Goal: Task Accomplishment & Management: Manage account settings

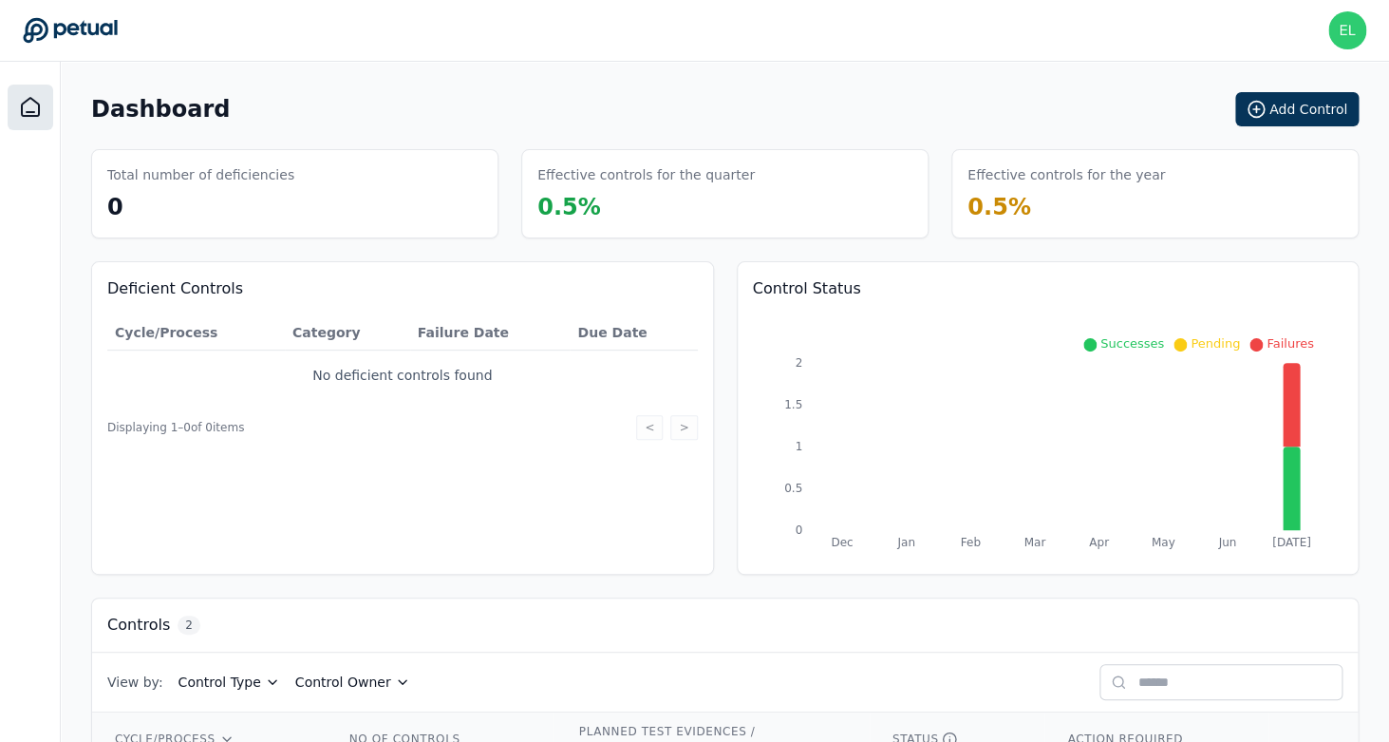
scroll to position [164, 0]
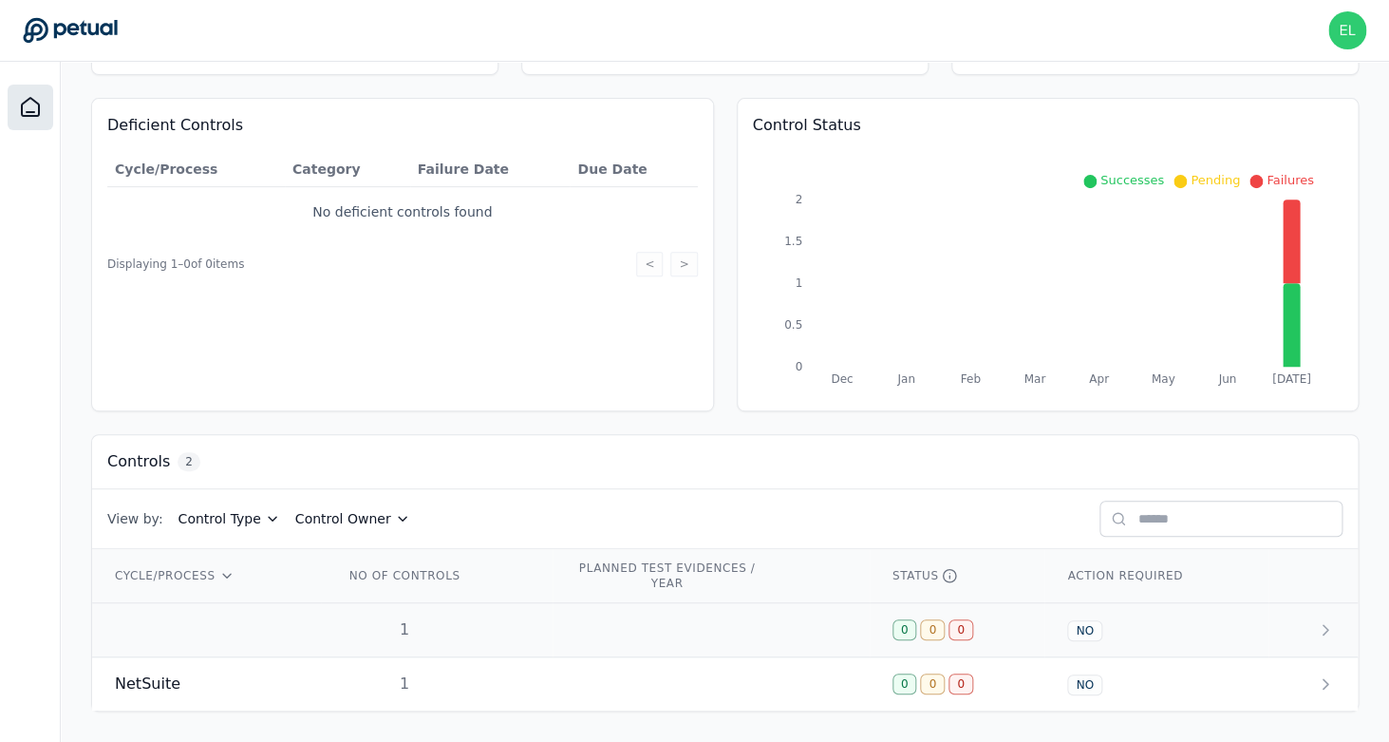
click at [196, 620] on td at bounding box center [206, 630] width 229 height 54
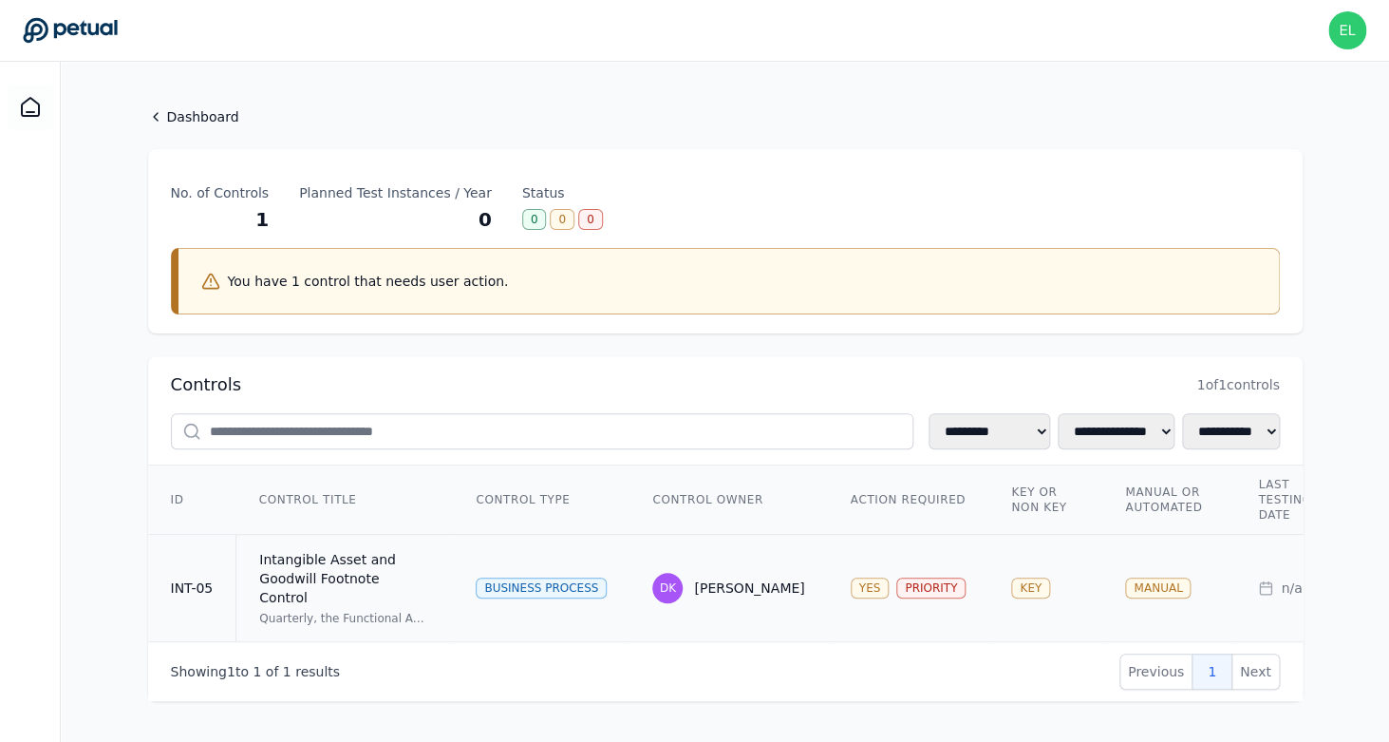
click at [357, 581] on div "Intangible Asset and Goodwill Footnote Control" at bounding box center [344, 578] width 171 height 57
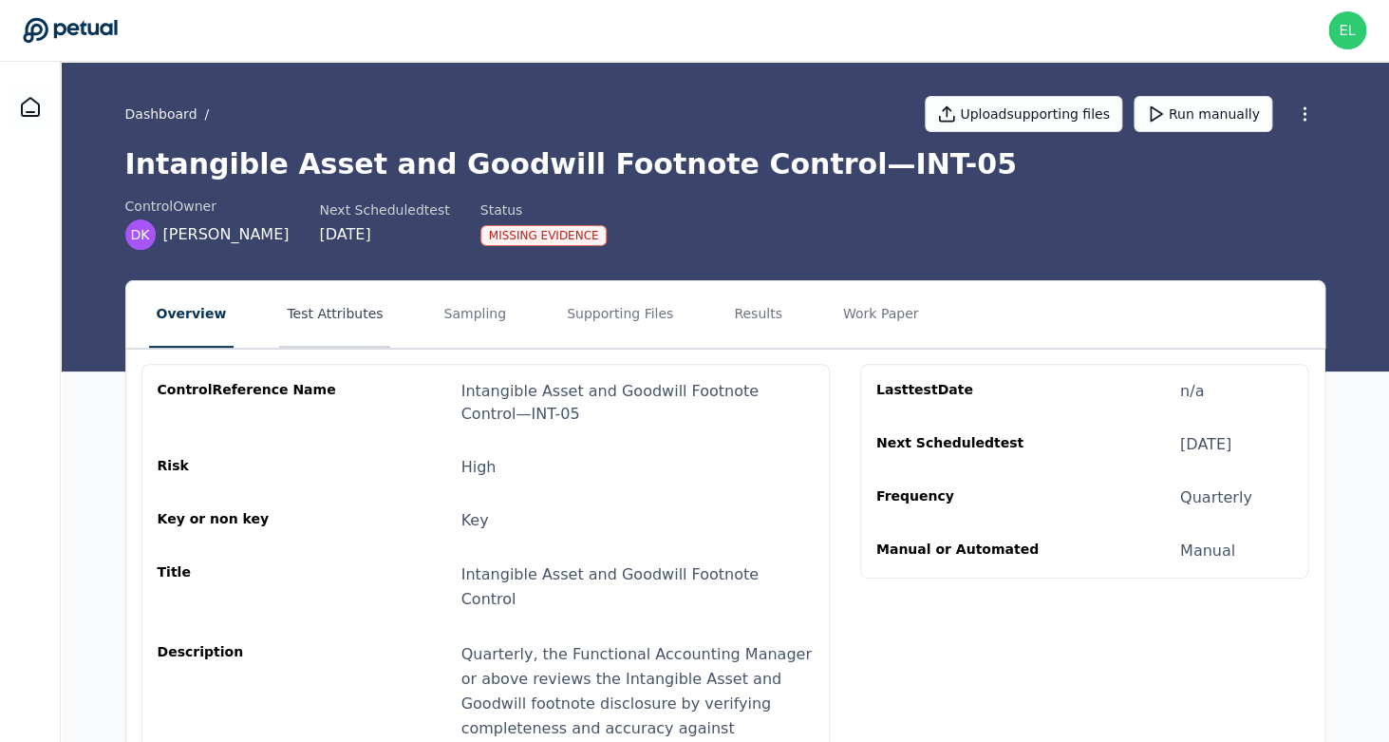
click at [309, 320] on button "Test Attributes" at bounding box center [334, 314] width 111 height 66
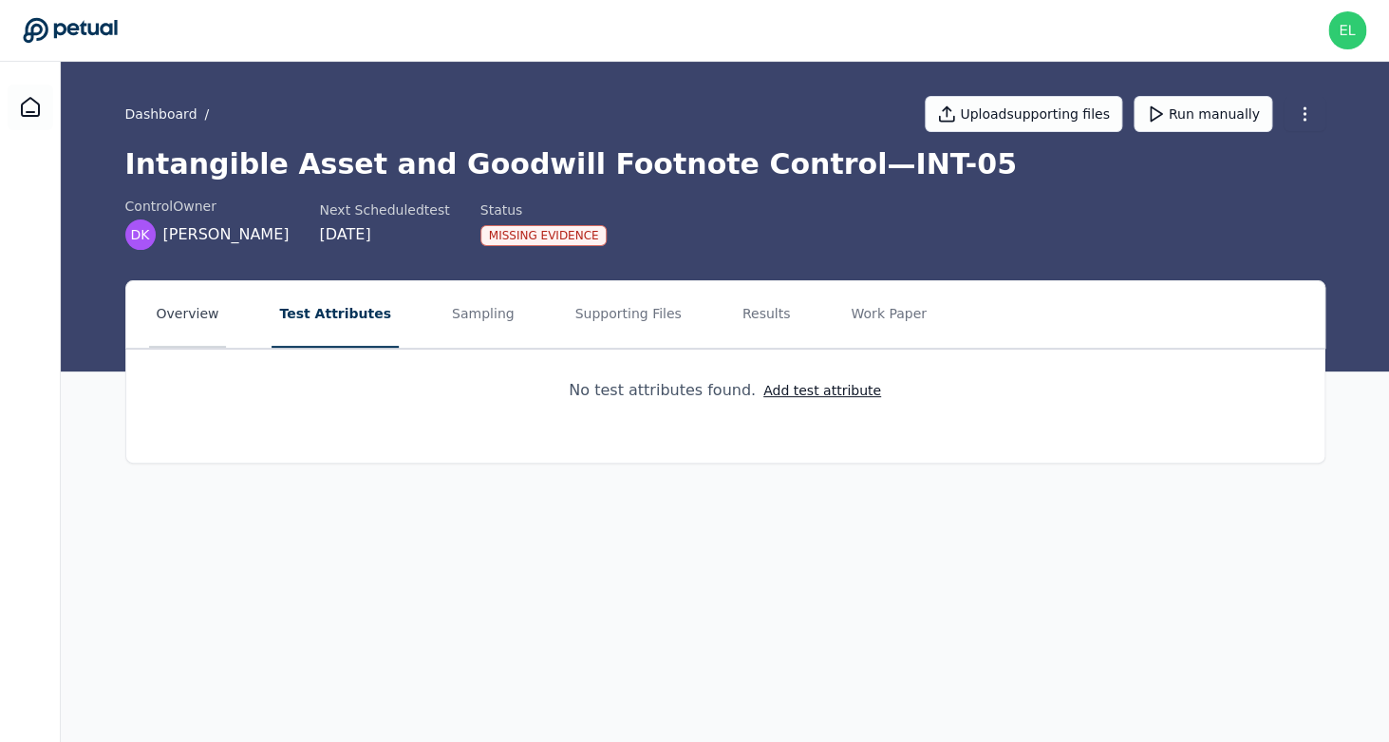
click at [186, 317] on button "Overview" at bounding box center [188, 314] width 78 height 66
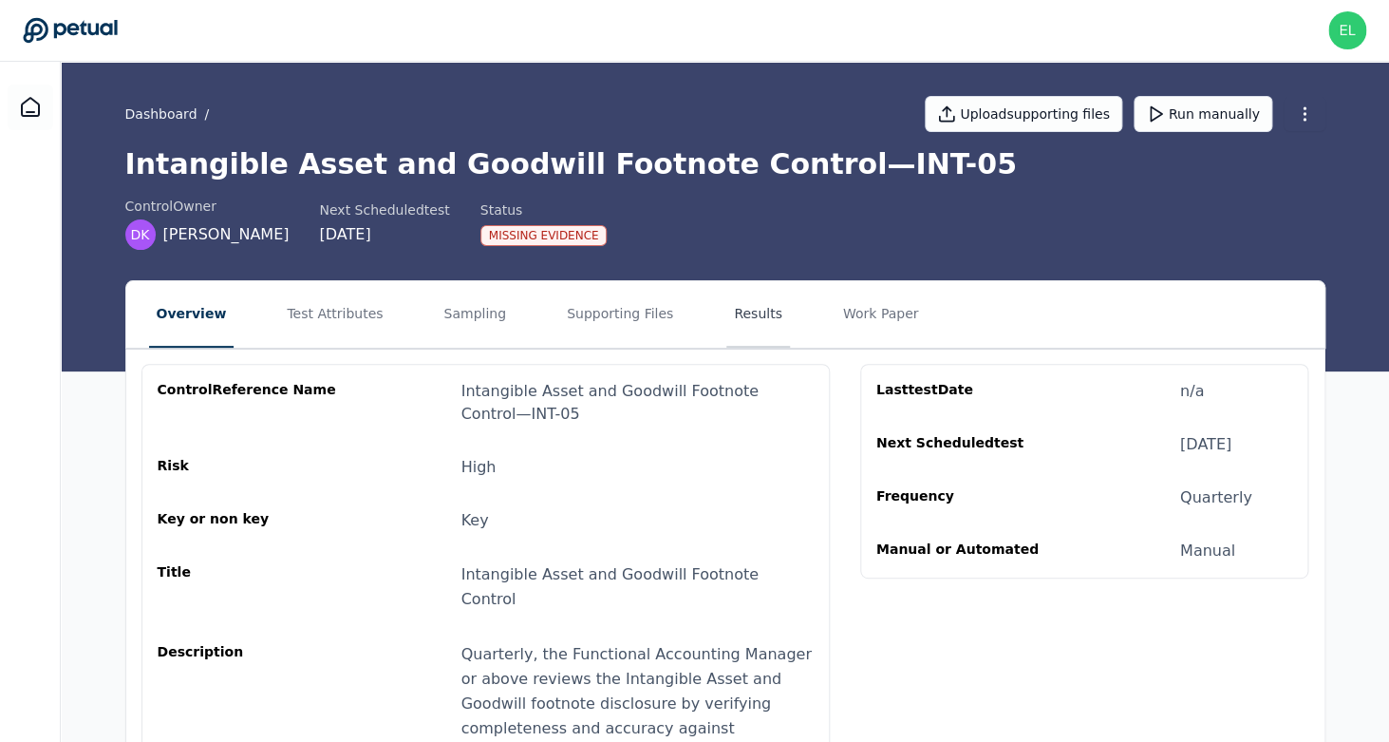
click at [758, 320] on button "Results" at bounding box center [759, 314] width 64 height 66
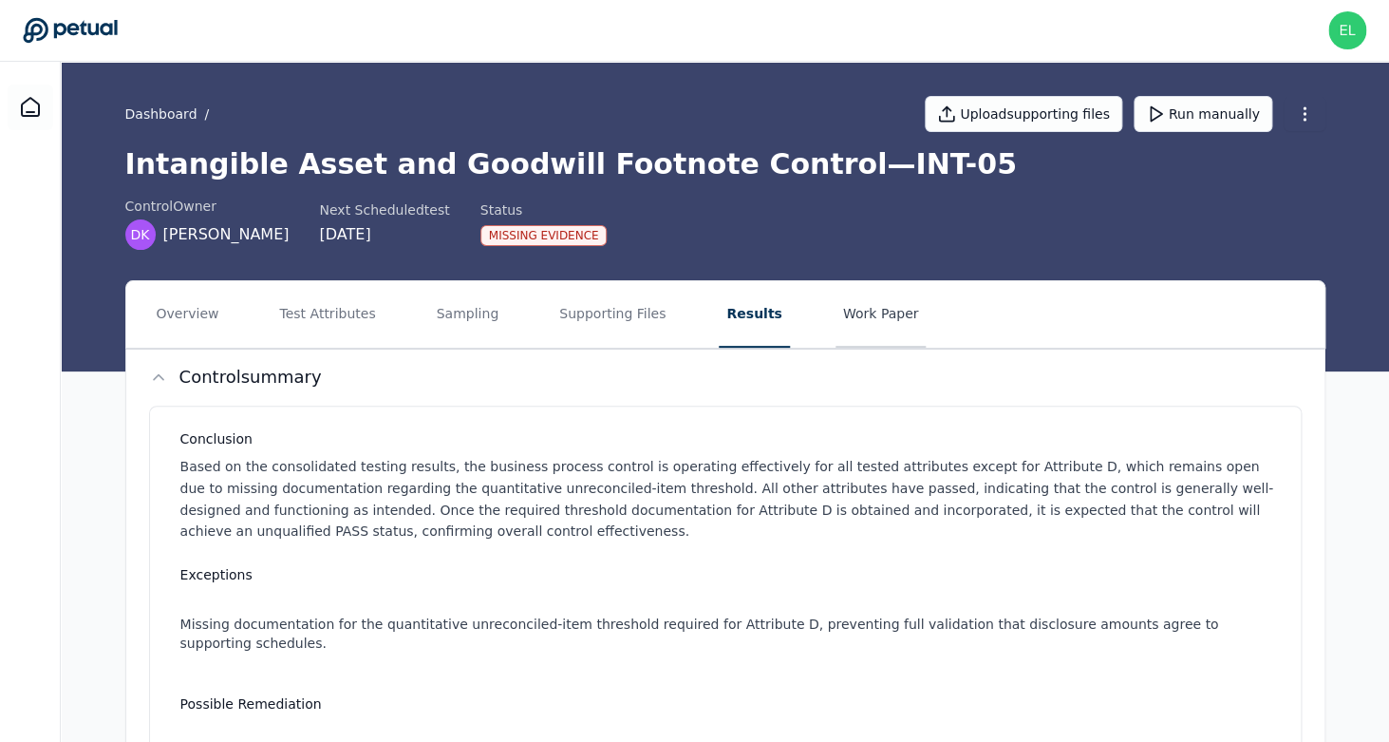
click at [849, 294] on button "Work Paper" at bounding box center [881, 314] width 91 height 66
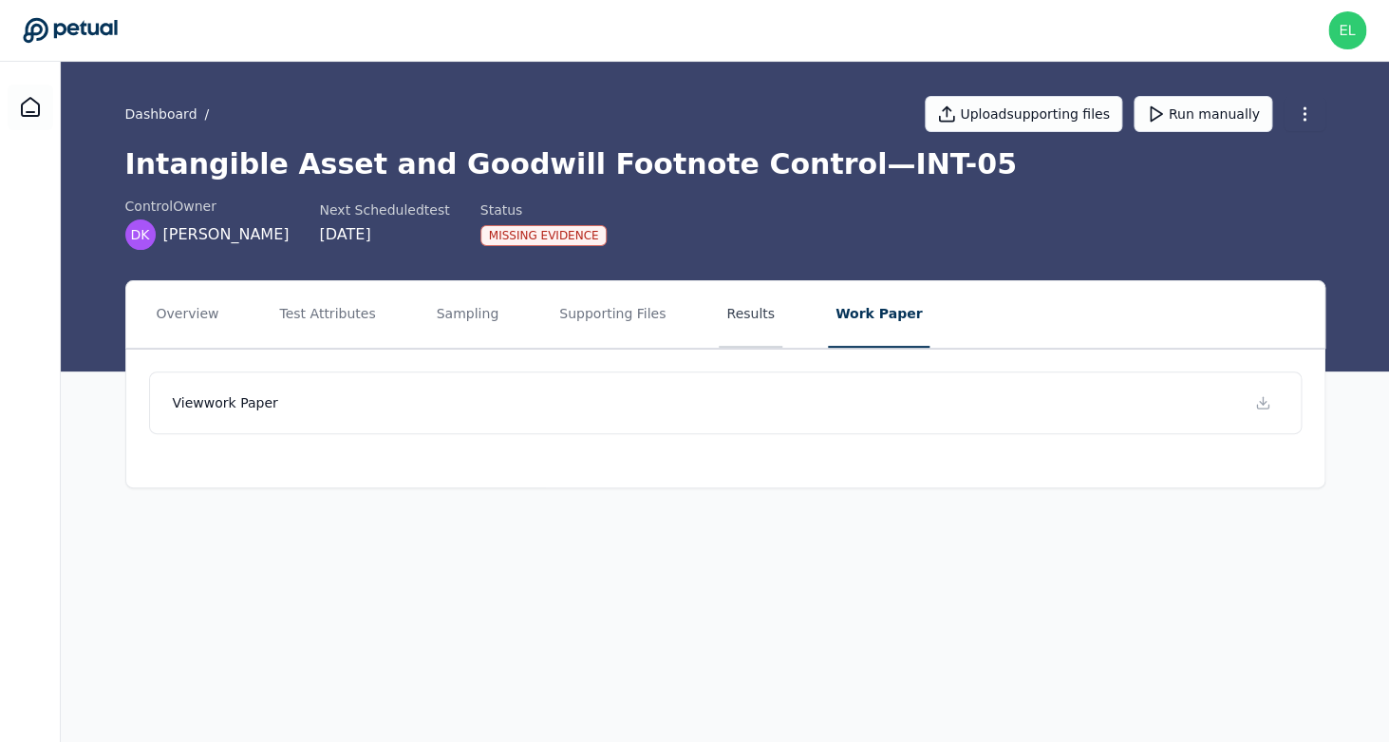
click at [756, 339] on button "Results" at bounding box center [751, 314] width 64 height 66
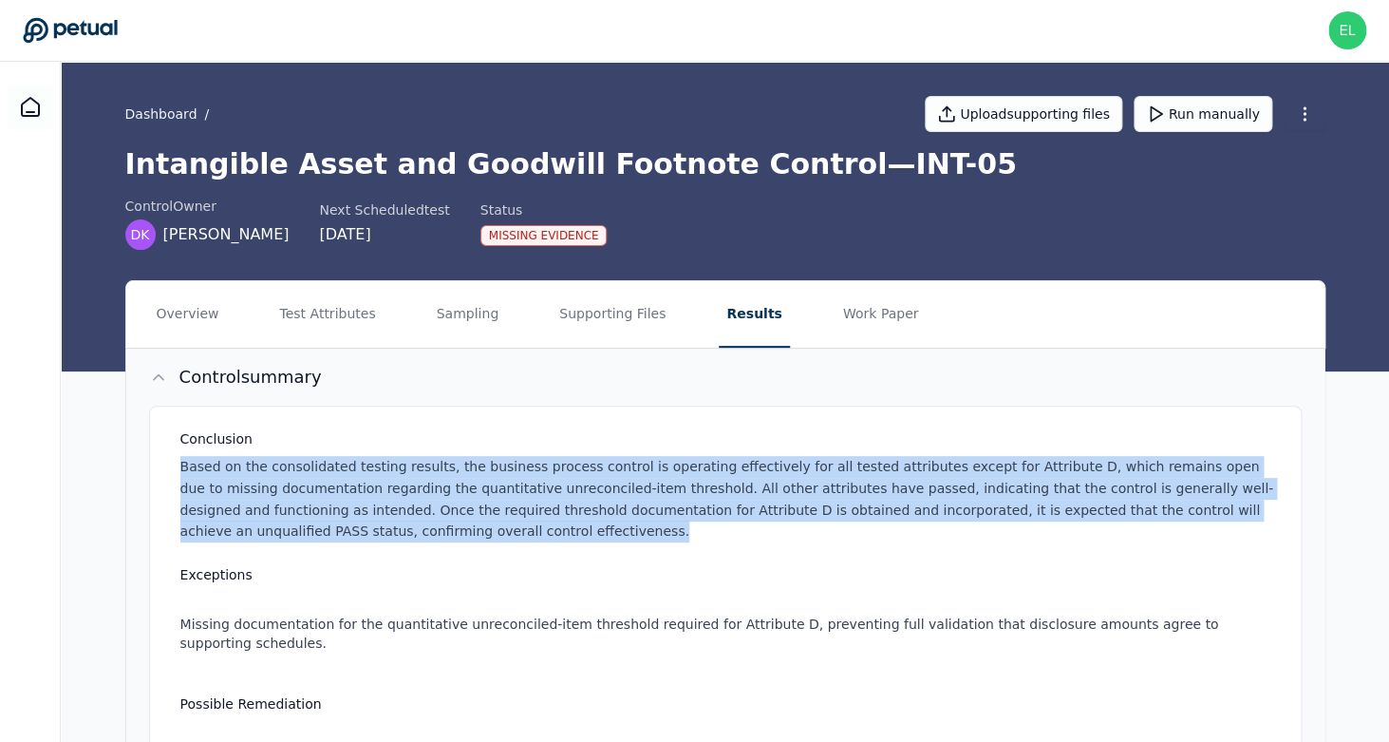
drag, startPoint x: 179, startPoint y: 470, endPoint x: 426, endPoint y: 546, distance: 259.3
click at [426, 546] on div "Conclusion Based on the consolidated testing results, the business process cont…" at bounding box center [725, 663] width 1153 height 514
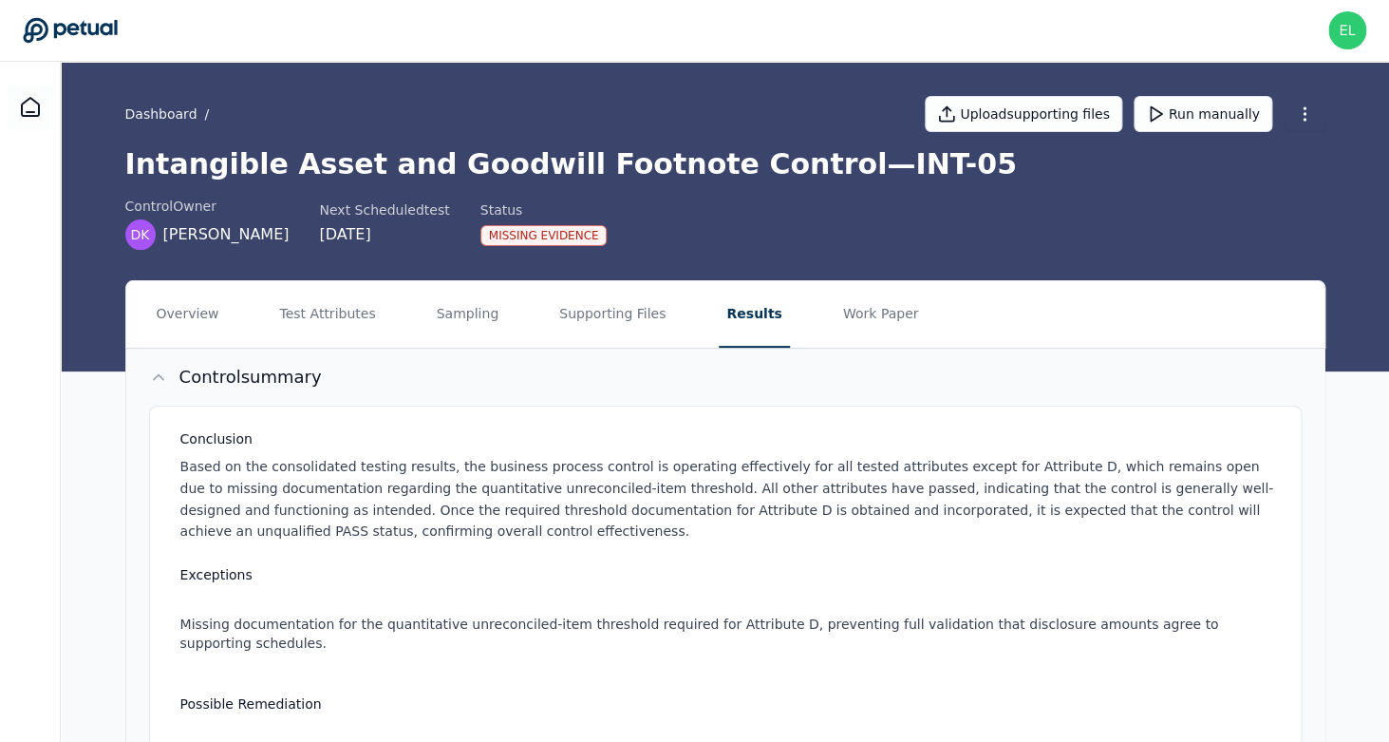
click at [438, 538] on p "Based on the consolidated testing results, the business process control is oper…" at bounding box center [729, 499] width 1098 height 86
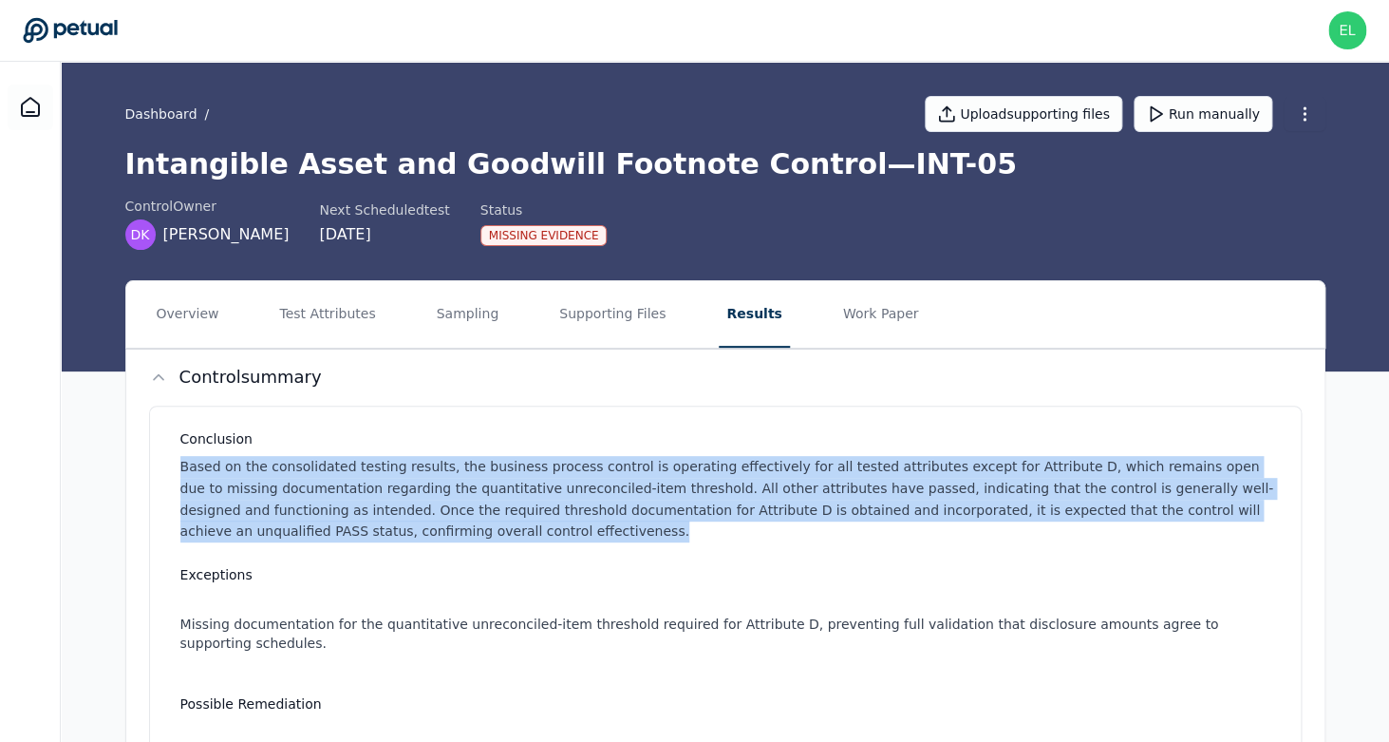
drag, startPoint x: 448, startPoint y: 533, endPoint x: 113, endPoint y: 463, distance: 342.3
click at [113, 463] on div "Overview Test Attributes Sampling Supporting Files Results Work Paper Control s…" at bounding box center [725, 736] width 1329 height 913
click at [612, 322] on button "Supporting Files" at bounding box center [613, 314] width 122 height 66
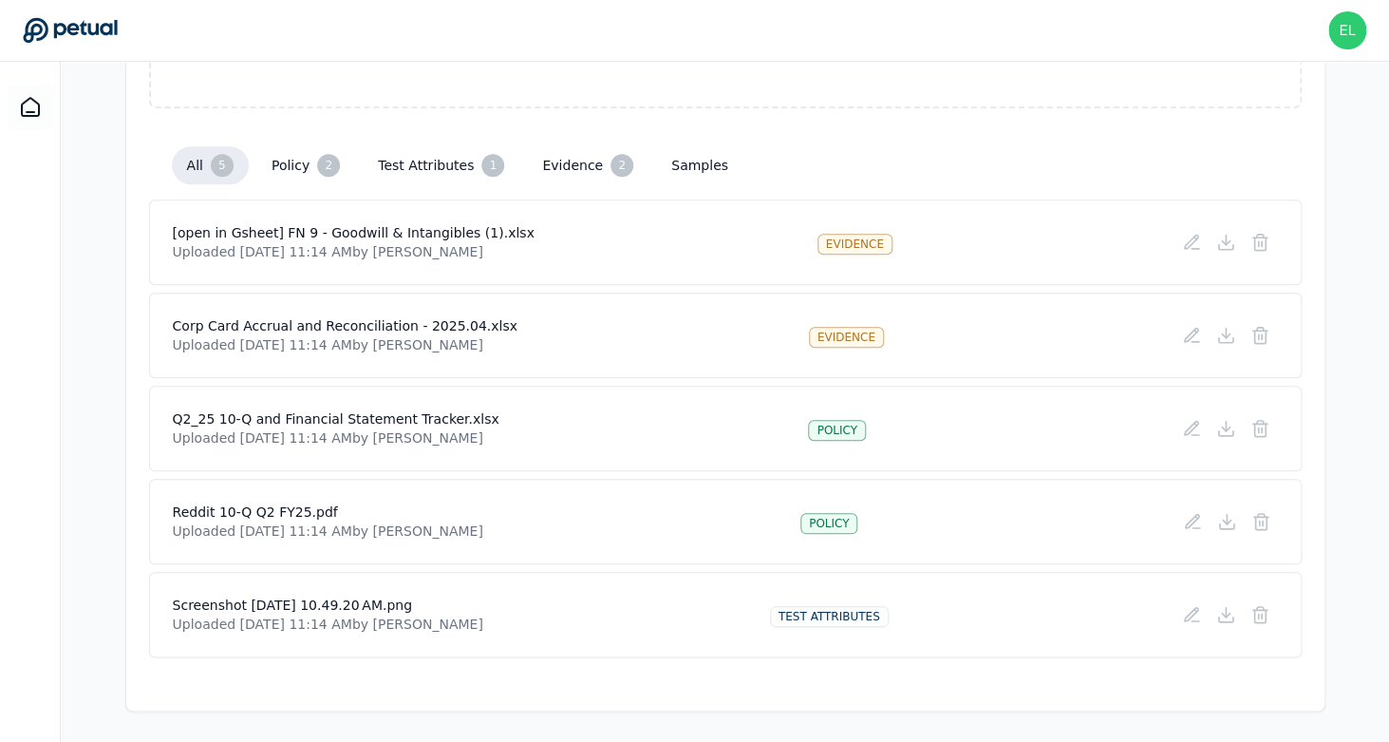
scroll to position [398, 0]
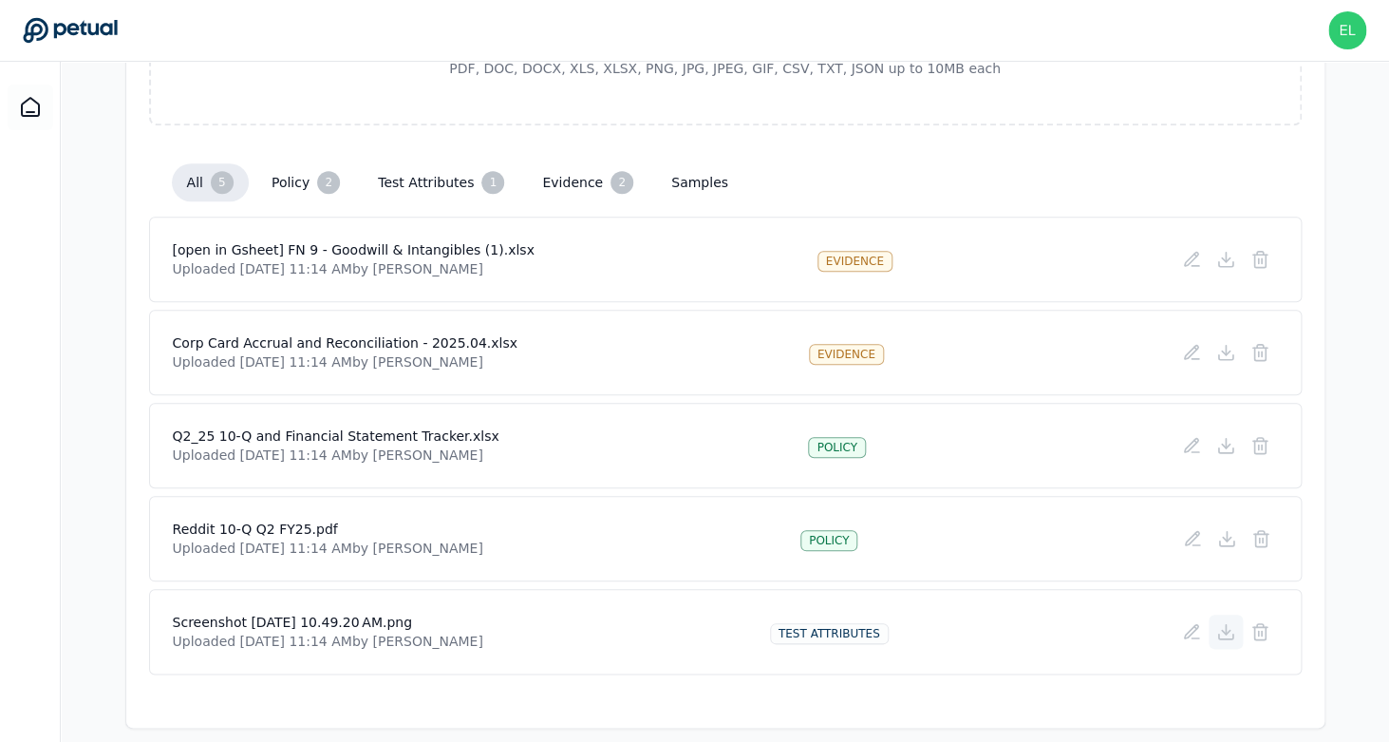
click at [1225, 633] on icon at bounding box center [1226, 632] width 8 height 4
click at [1224, 632] on icon at bounding box center [1226, 632] width 8 height 4
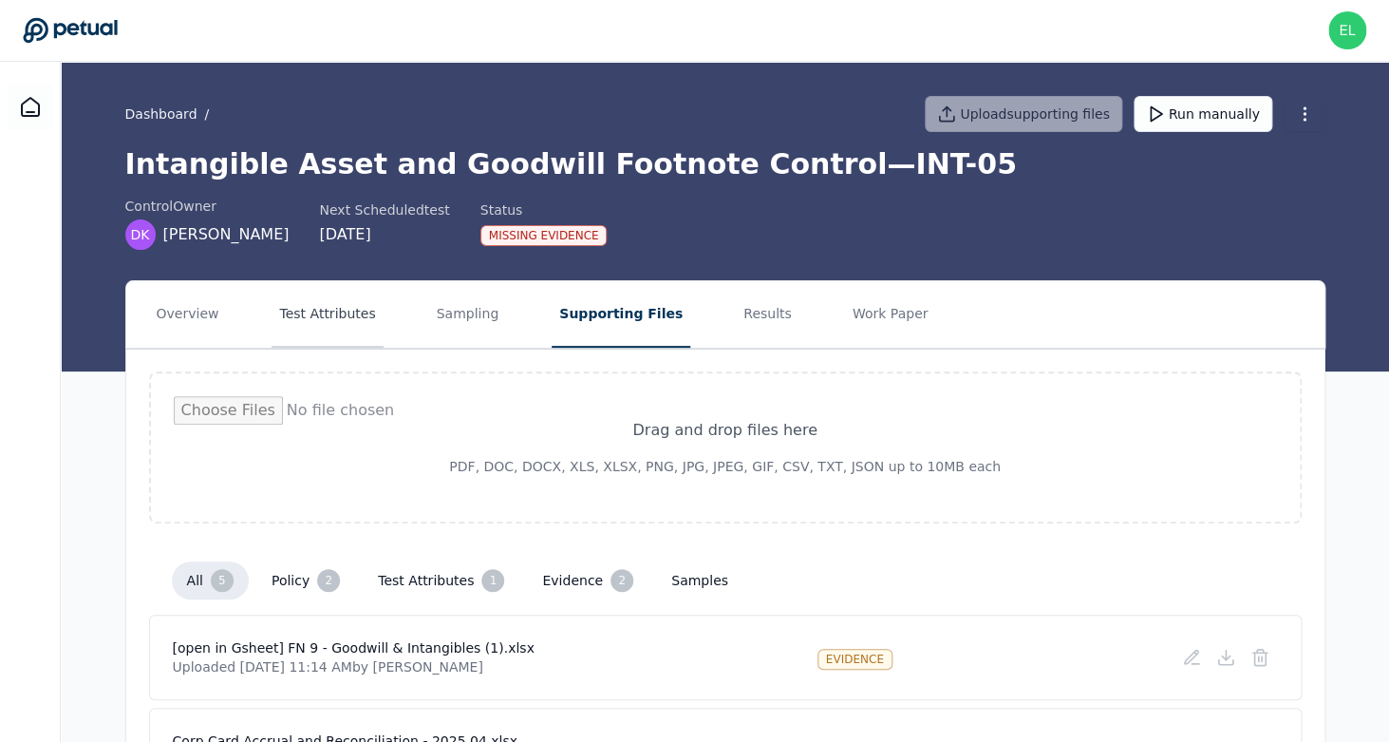
click at [336, 325] on button "Test Attributes" at bounding box center [327, 314] width 111 height 66
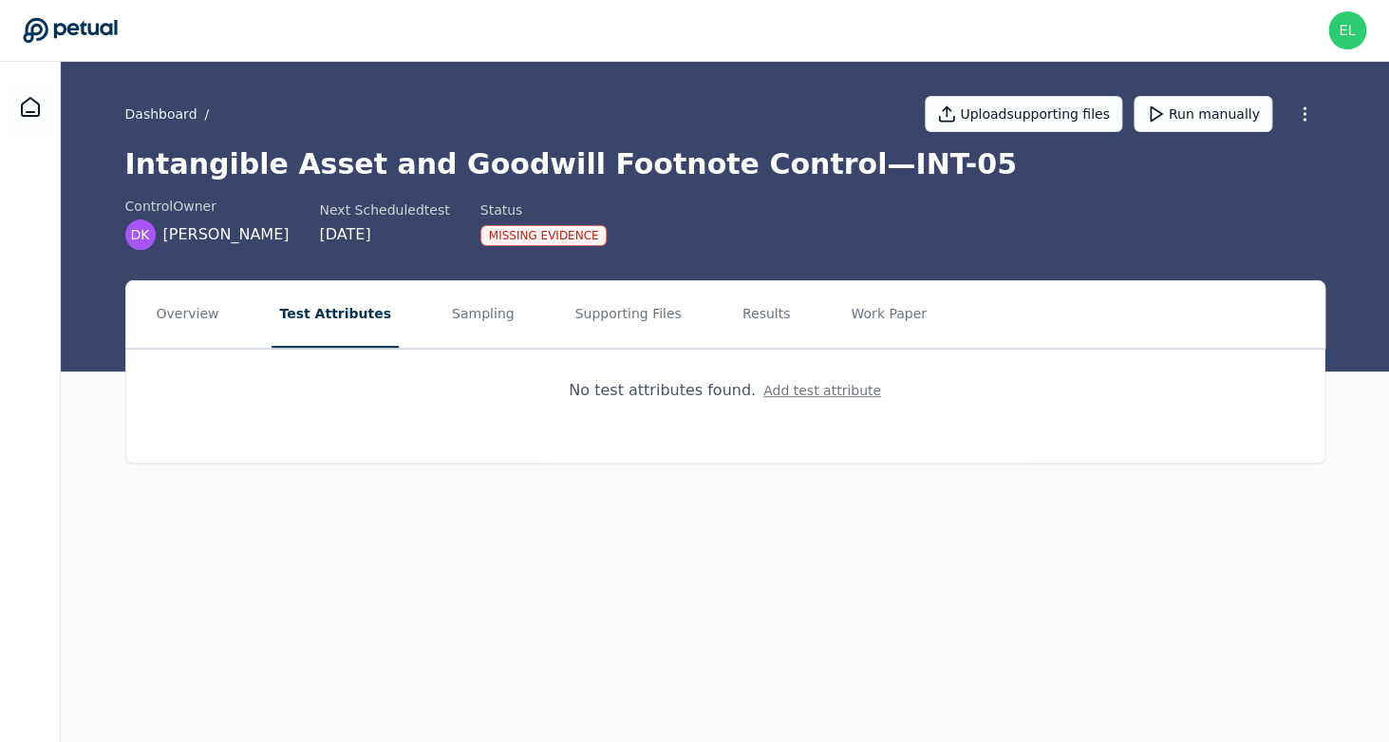
click at [841, 397] on button "Add test attribute" at bounding box center [823, 390] width 118 height 19
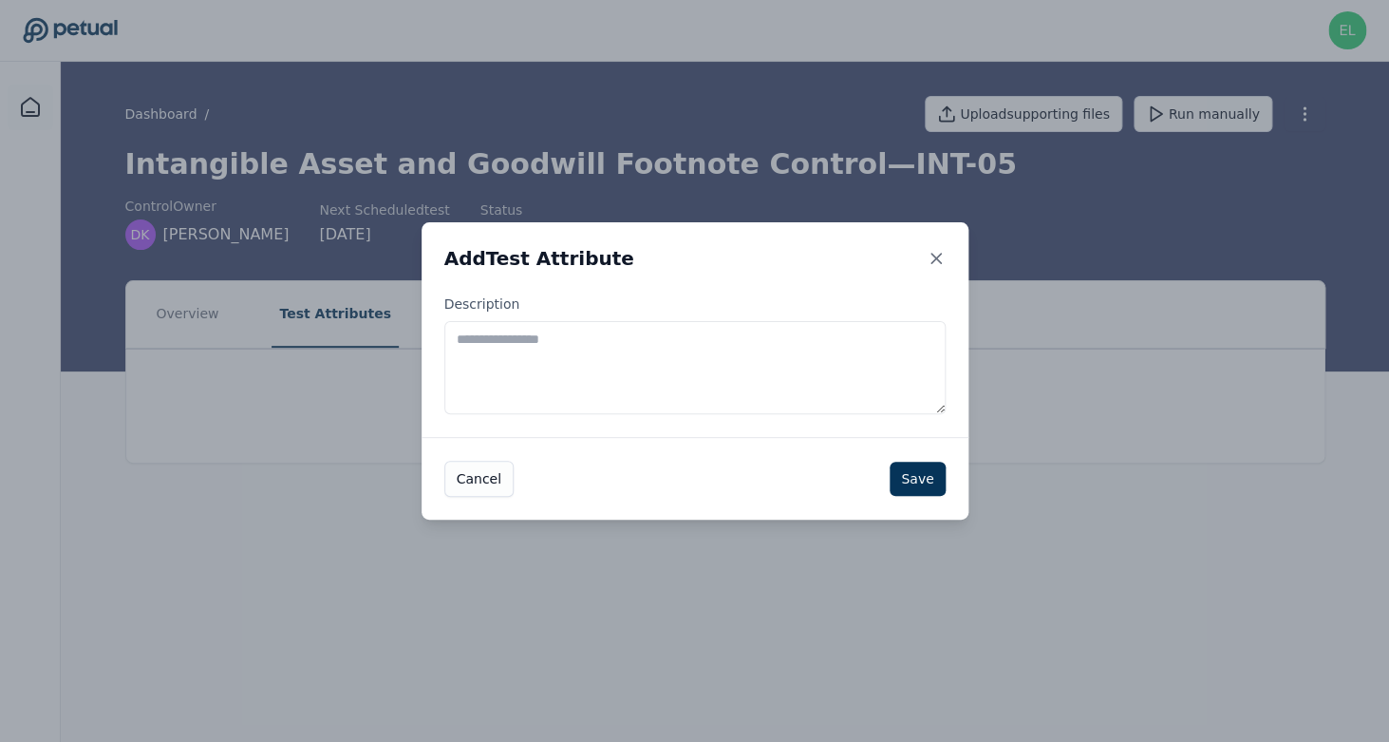
click at [775, 662] on div "Add Test Attribute Description Cancel Save" at bounding box center [694, 371] width 1389 height 742
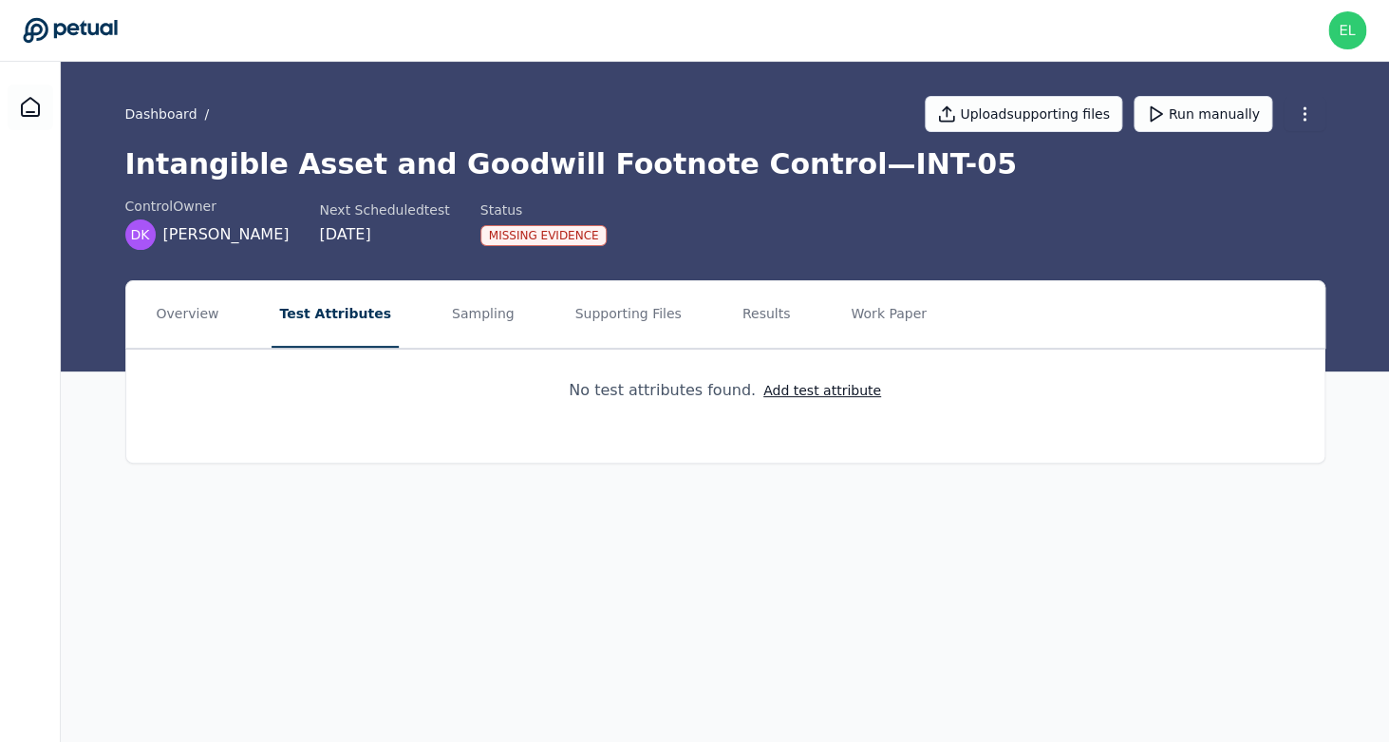
click at [533, 316] on nav "Overview Test Attributes Sampling Supporting Files Results Work Paper" at bounding box center [725, 314] width 1199 height 66
click at [607, 316] on button "Supporting Files" at bounding box center [628, 314] width 122 height 66
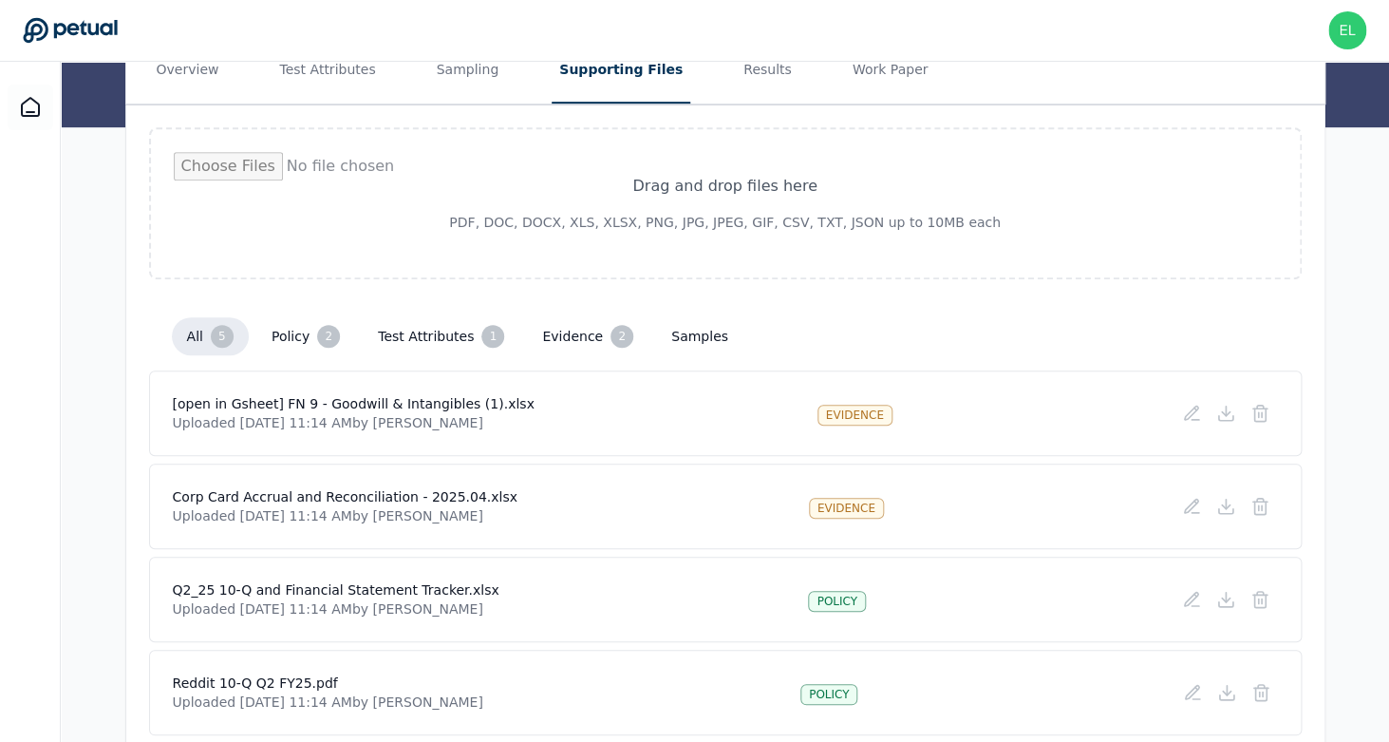
scroll to position [415, 0]
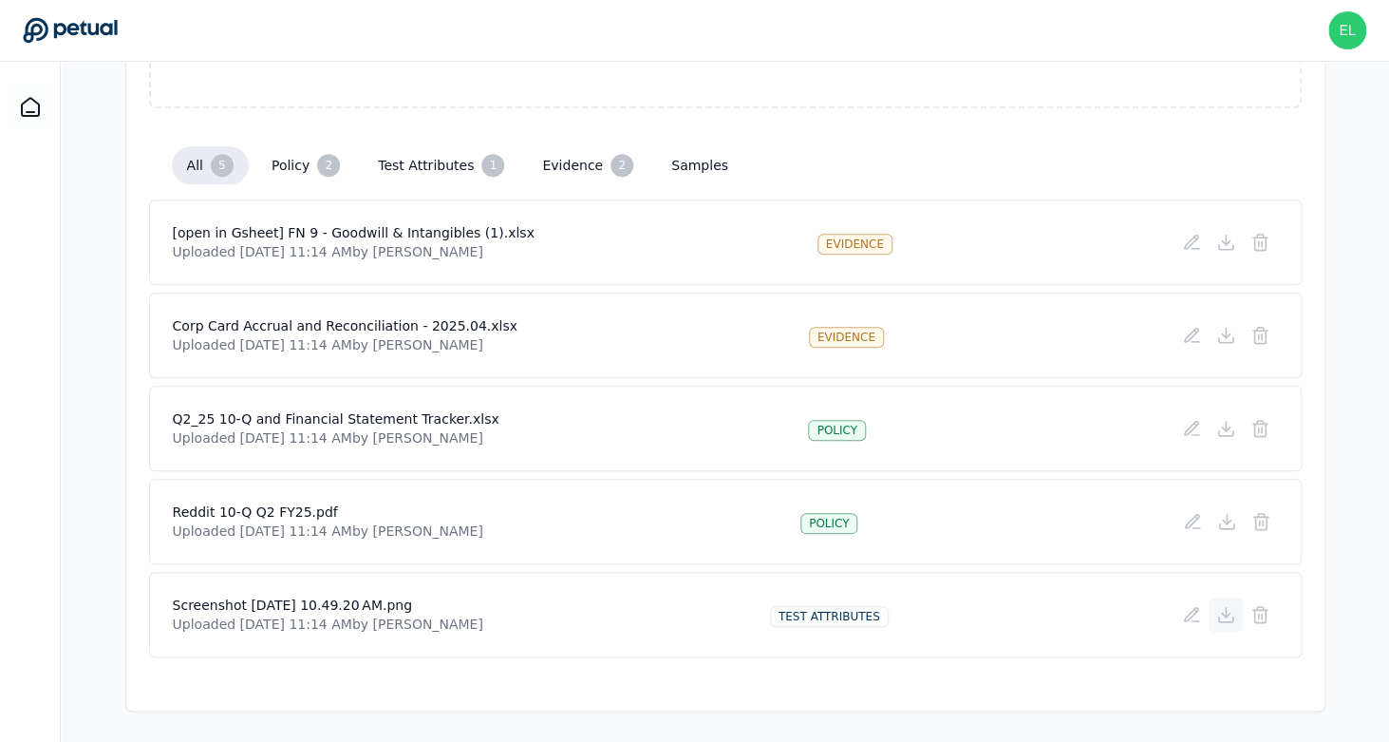
click at [1227, 615] on icon at bounding box center [1226, 615] width 8 height 4
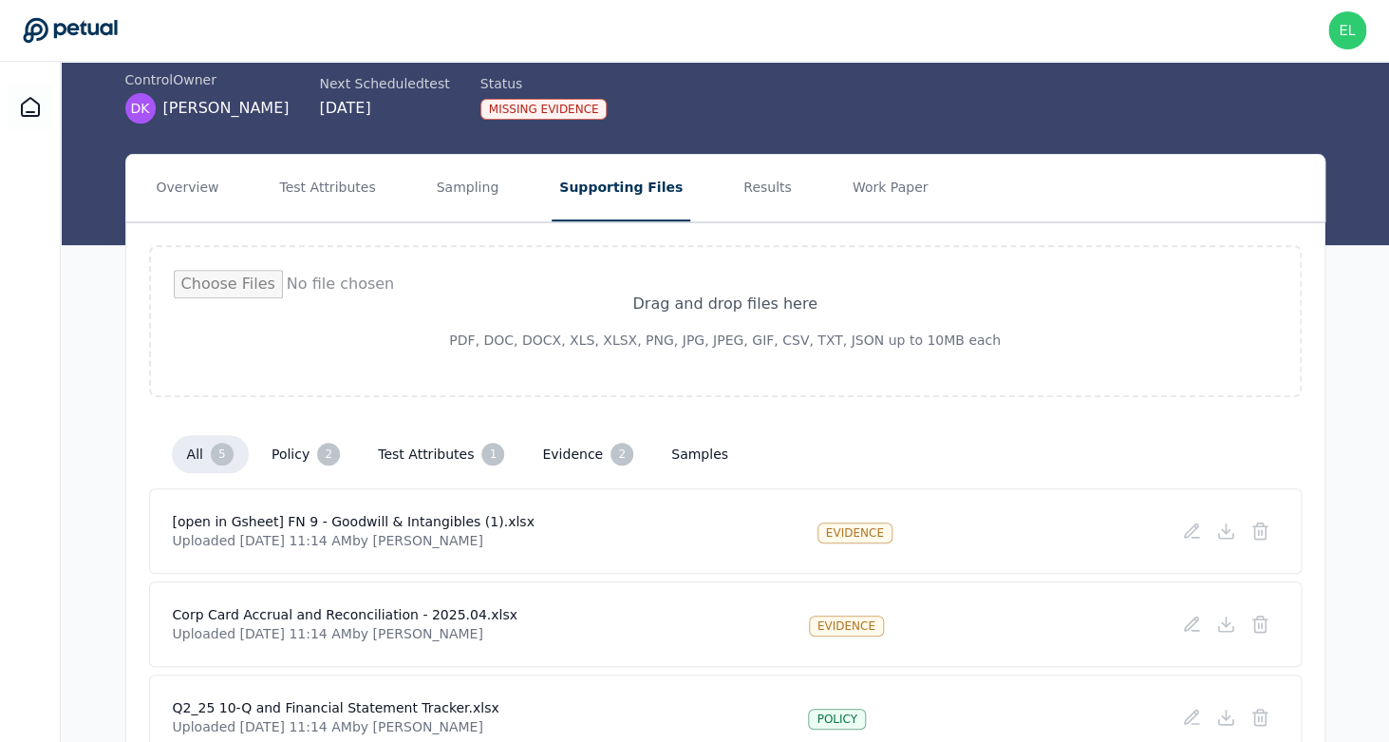
scroll to position [0, 0]
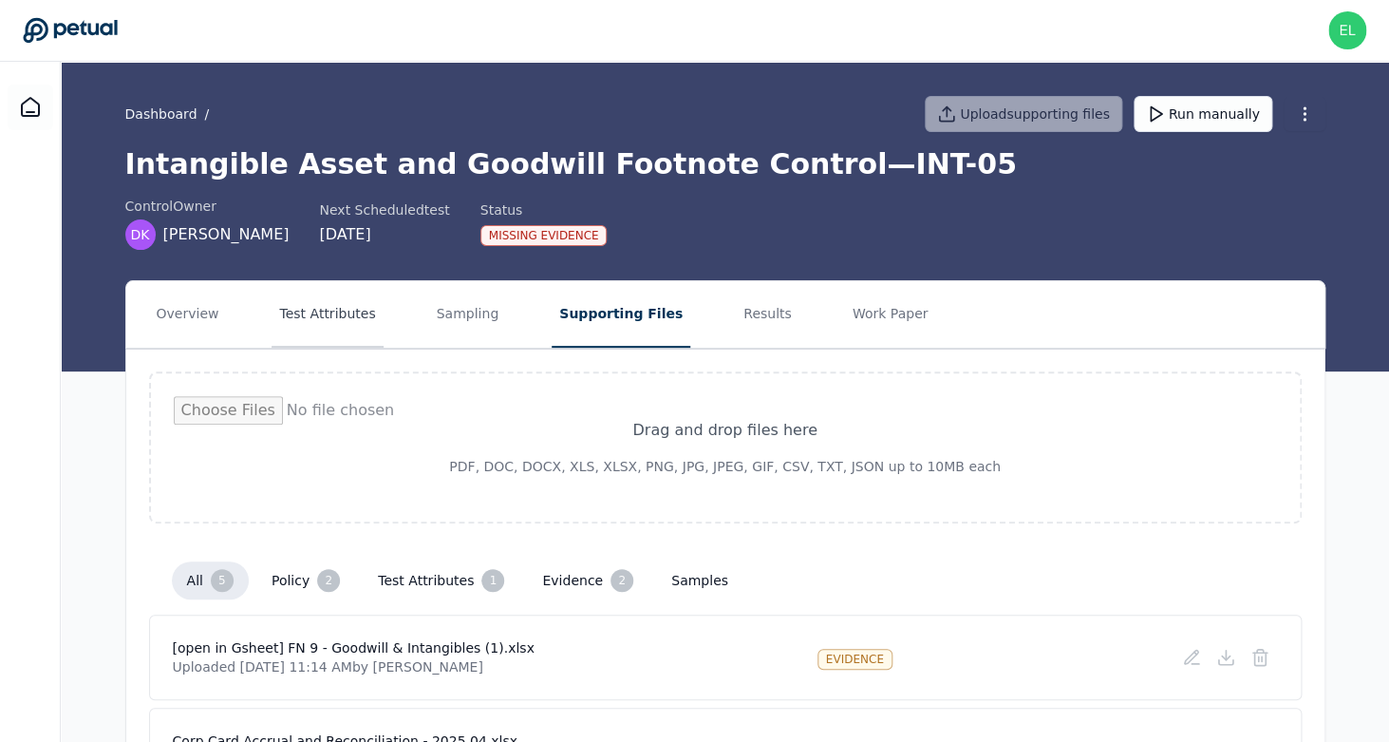
click at [332, 307] on button "Test Attributes" at bounding box center [327, 314] width 111 height 66
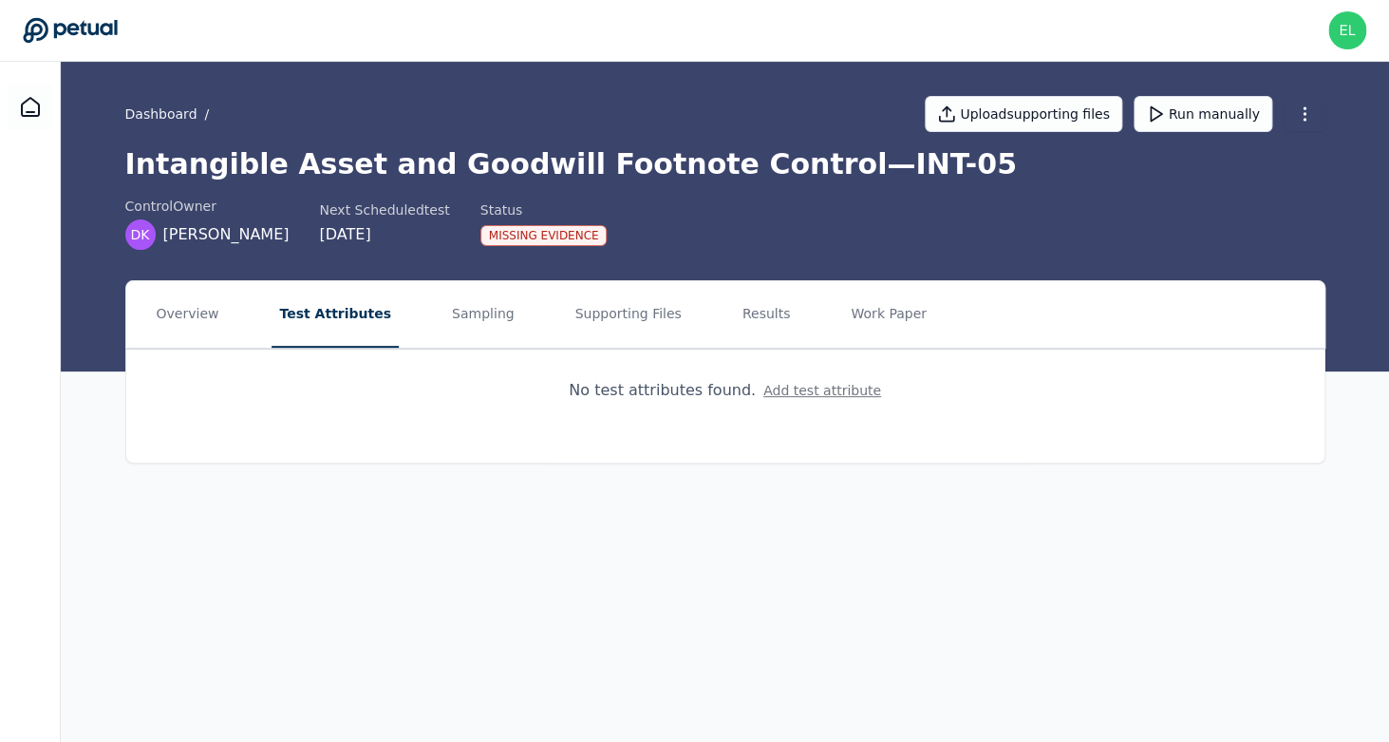
click at [850, 394] on button "Add test attribute" at bounding box center [823, 390] width 118 height 19
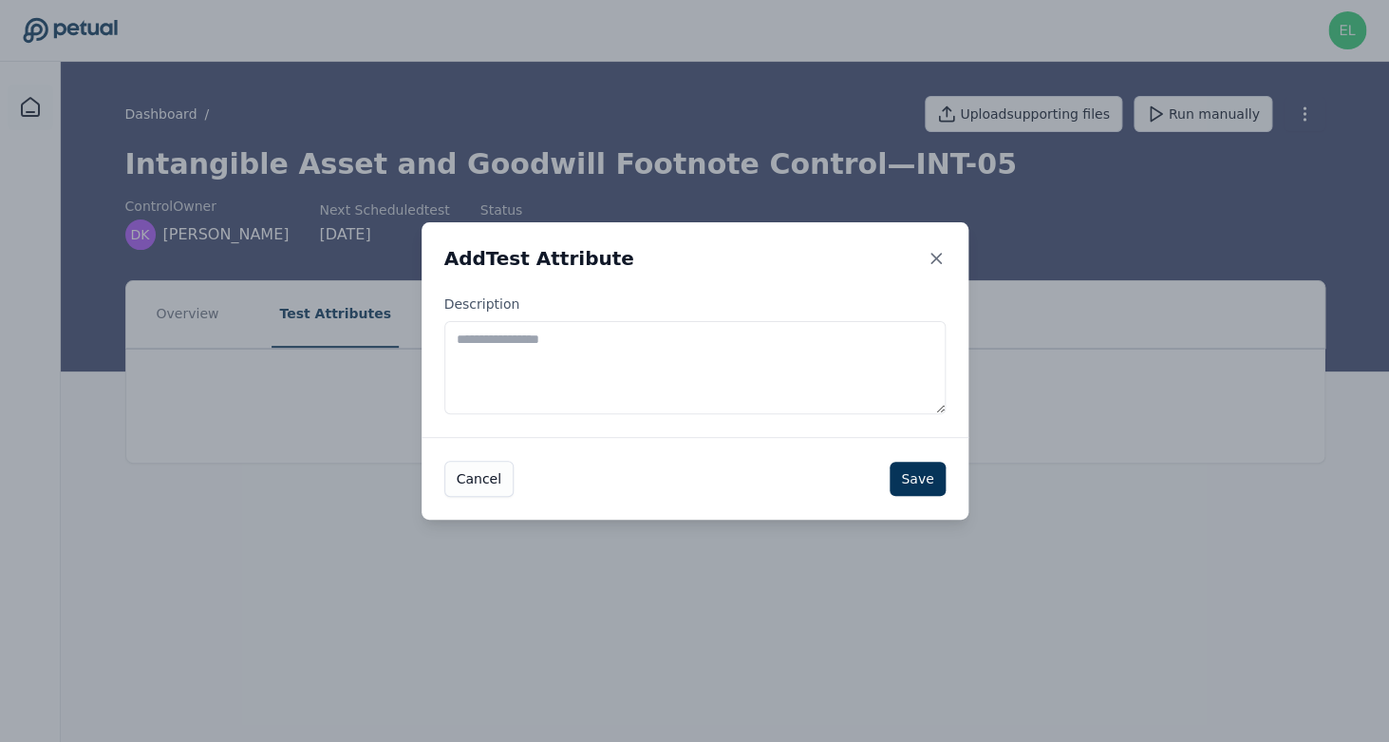
click at [690, 384] on textarea "Description" at bounding box center [694, 367] width 501 height 93
paste textarea "**********"
type textarea "**********"
click at [925, 487] on button "Save" at bounding box center [917, 479] width 55 height 34
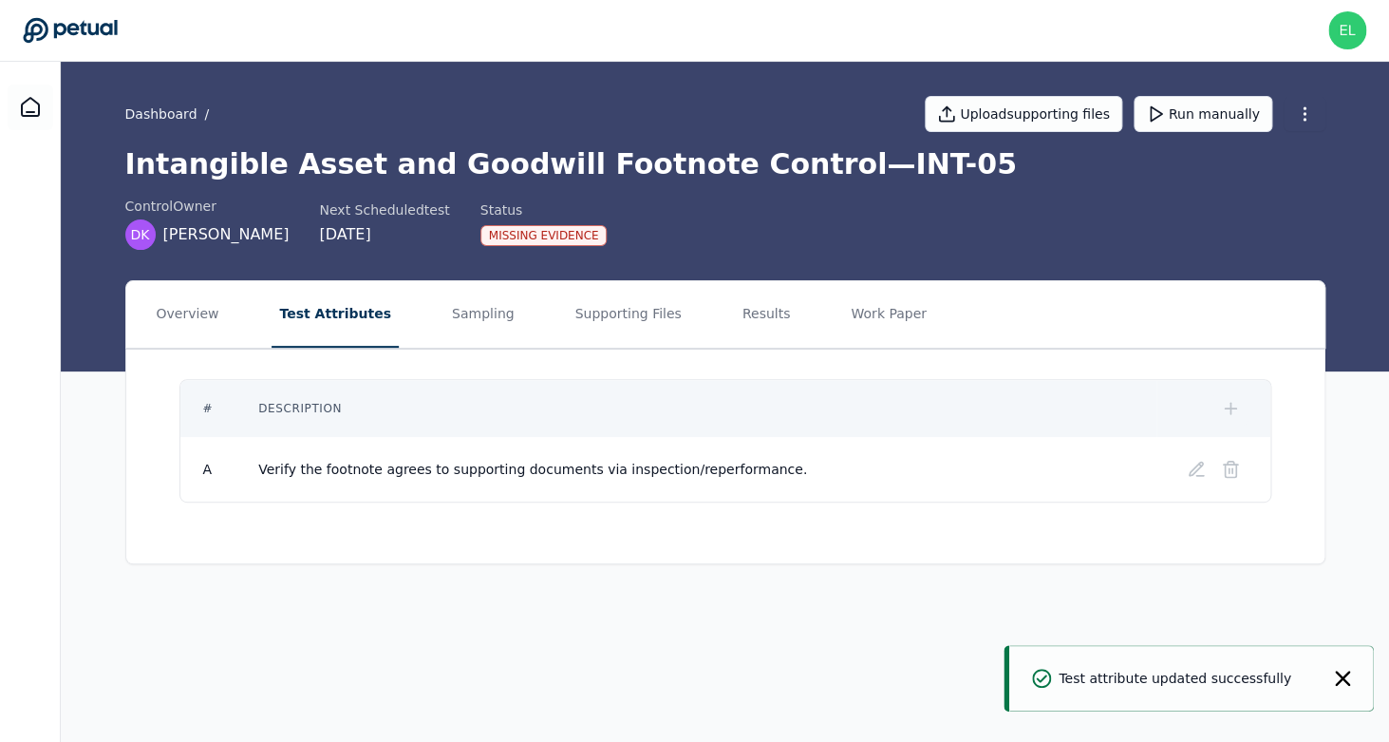
click at [1242, 409] on button at bounding box center [1231, 408] width 34 height 34
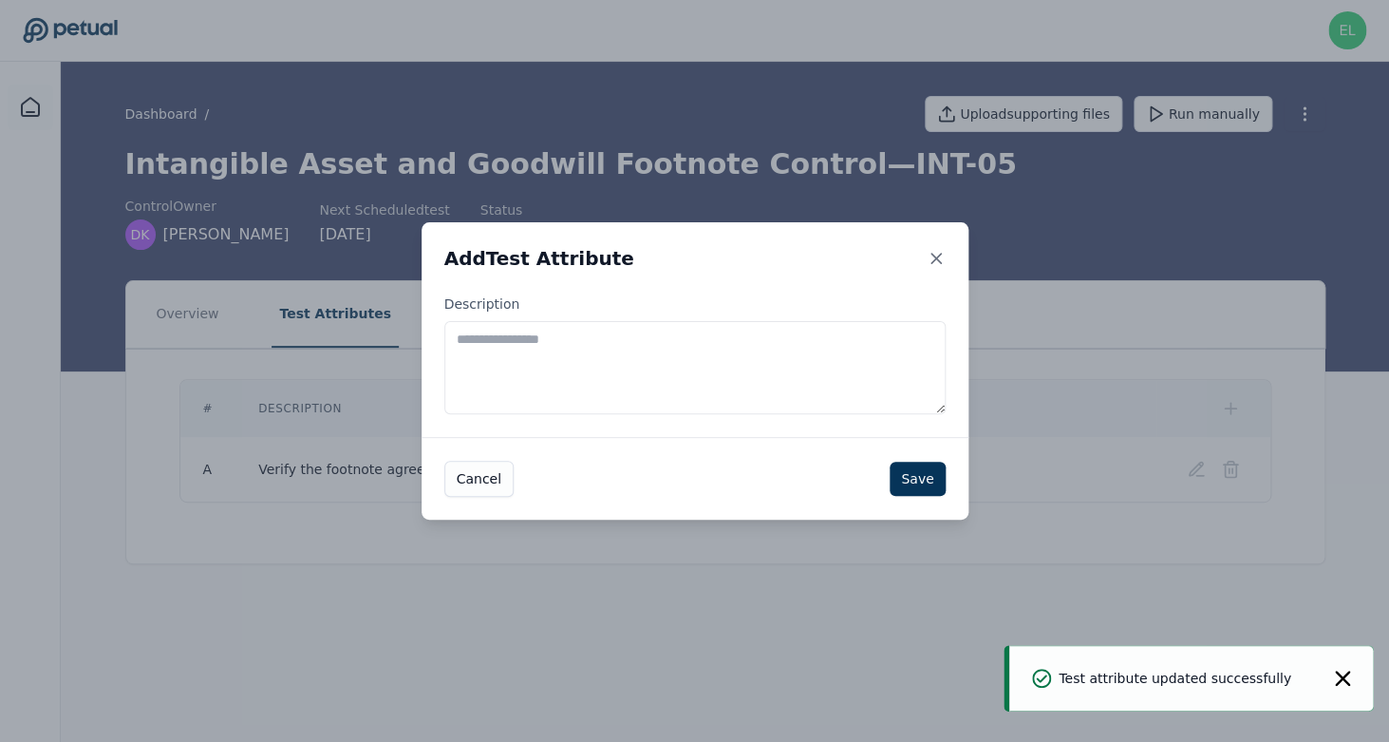
click at [525, 393] on textarea "Description" at bounding box center [694, 367] width 501 height 93
paste textarea "**********"
type textarea "**********"
click at [919, 486] on button "Save" at bounding box center [917, 479] width 55 height 34
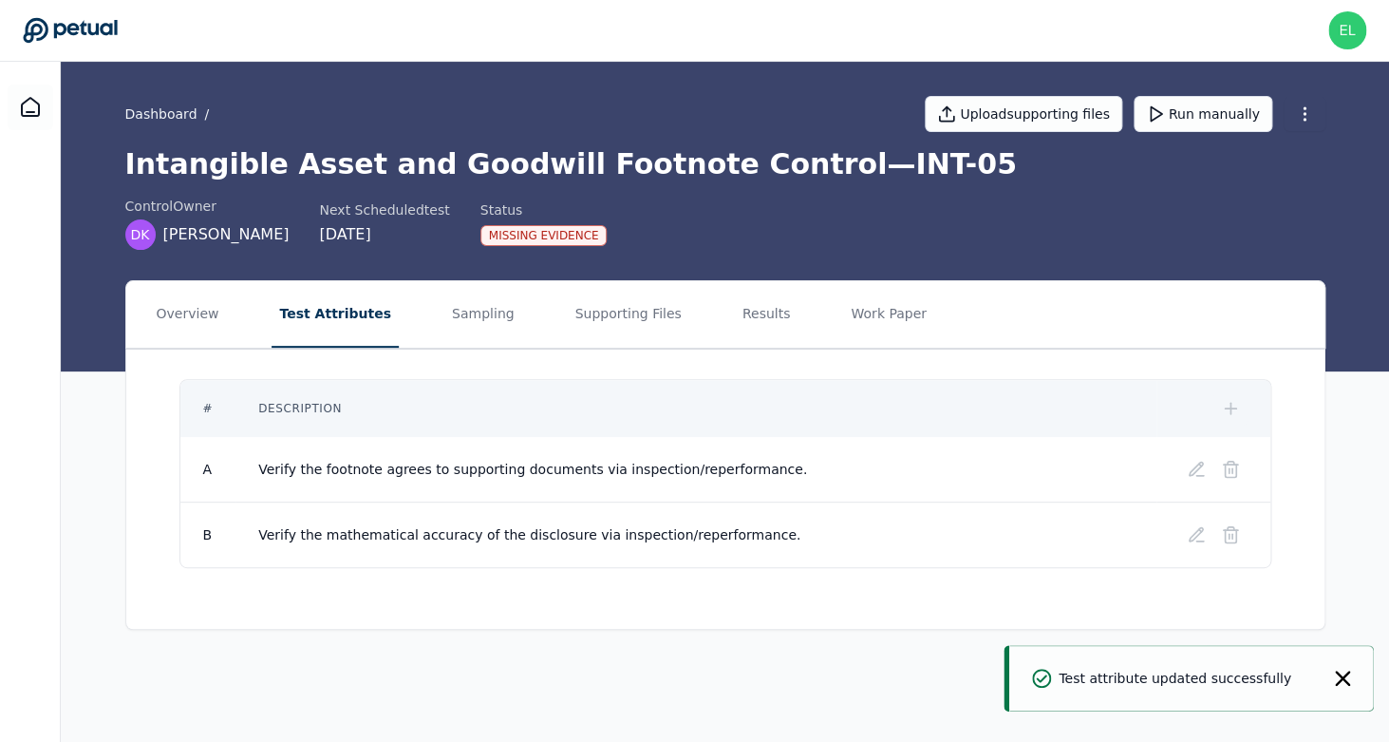
click at [1240, 411] on button at bounding box center [1231, 408] width 34 height 34
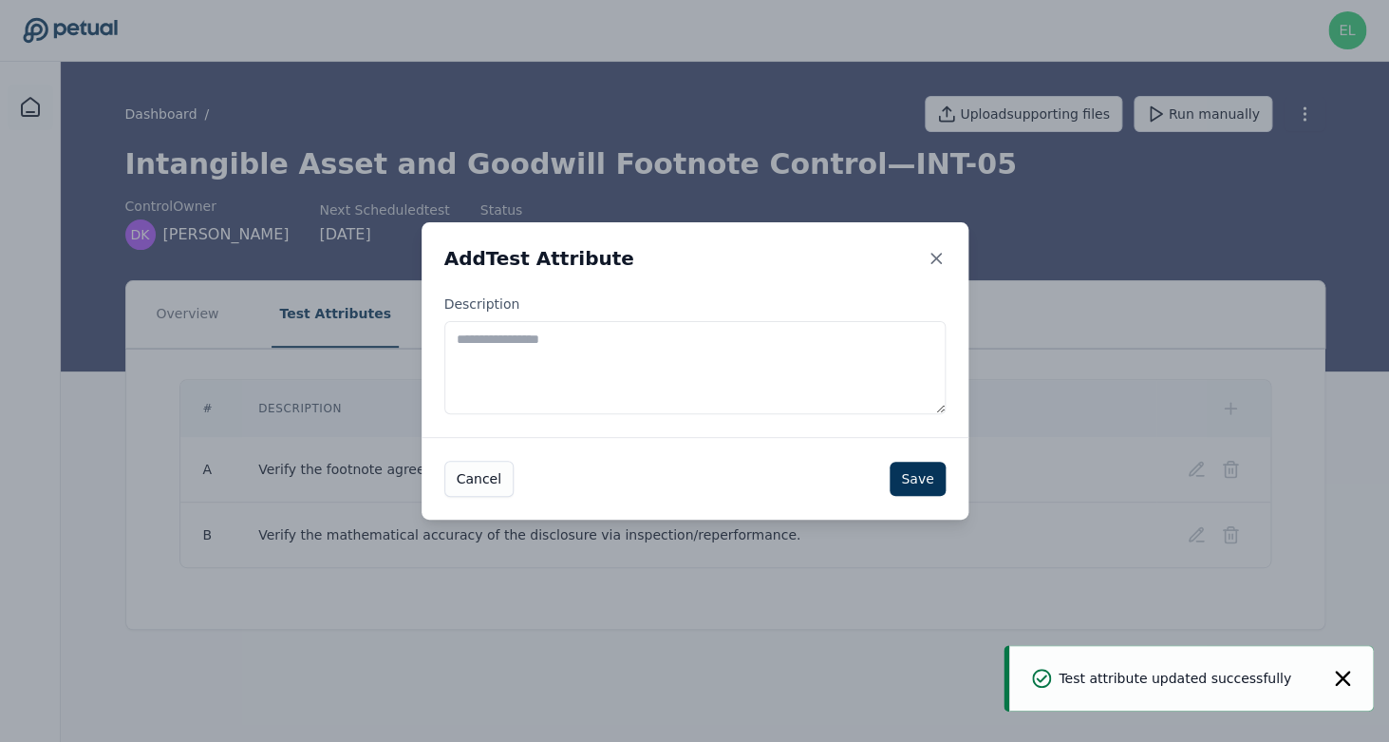
click at [592, 350] on textarea "Description" at bounding box center [694, 367] width 501 height 93
paste textarea "**********"
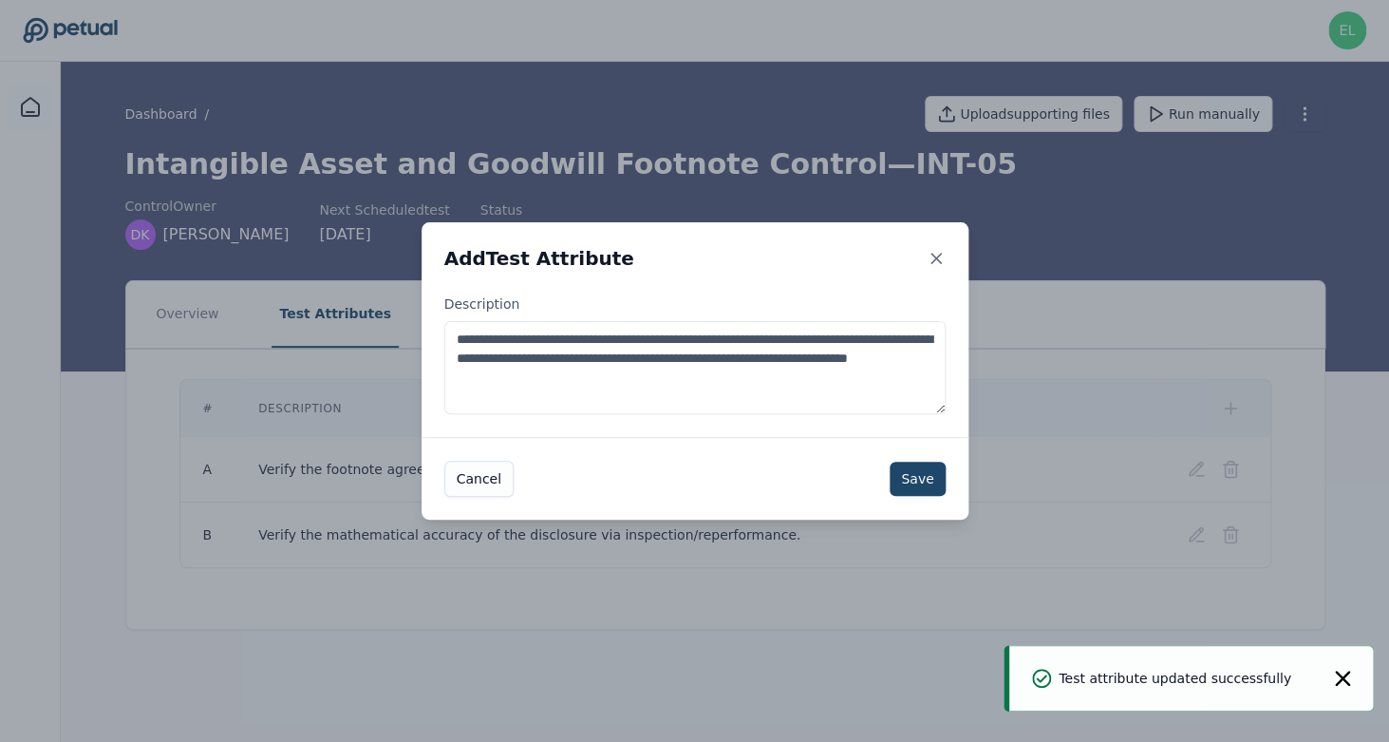
type textarea "**********"
click at [920, 486] on button "Save" at bounding box center [917, 479] width 55 height 34
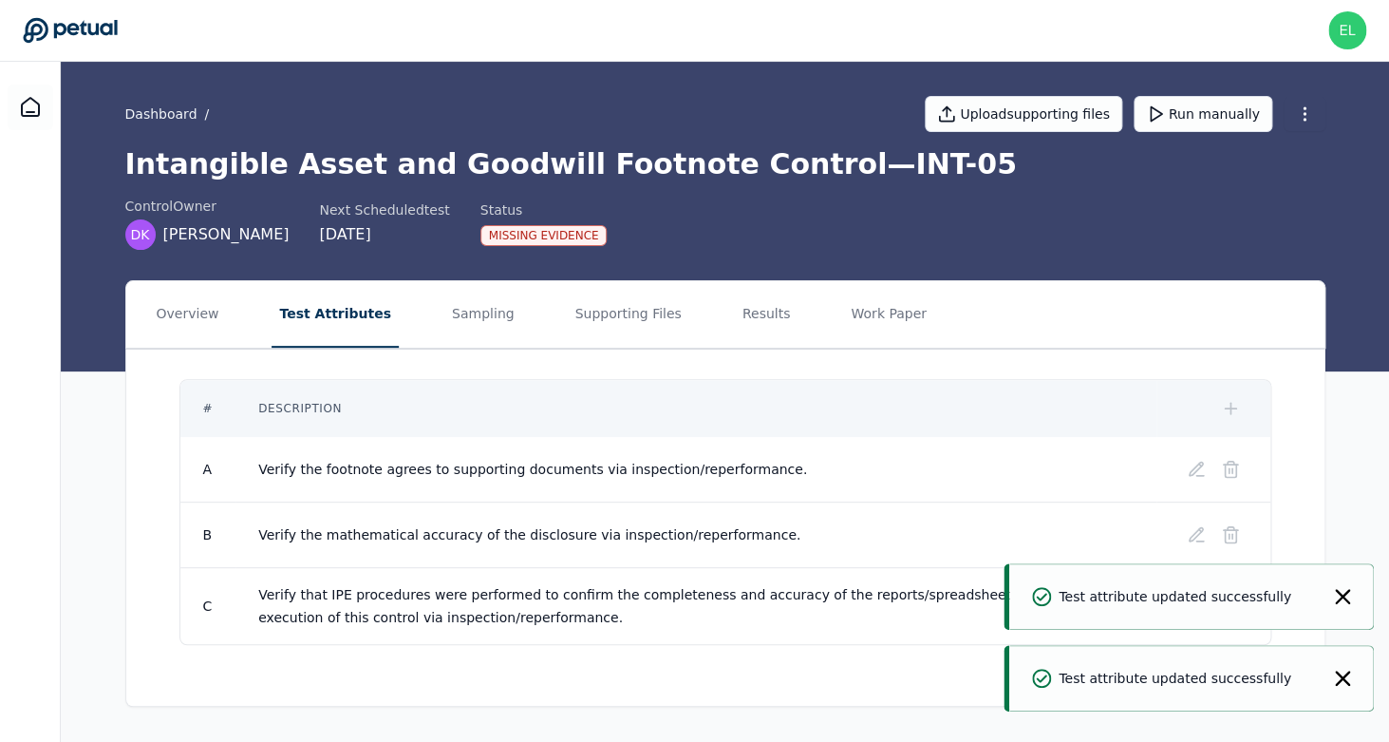
click at [1354, 592] on div "Test attribute updated successfully" at bounding box center [1192, 596] width 365 height 66
click at [1342, 601] on icon "Notifications (F8)" at bounding box center [1342, 596] width 15 height 15
click at [1340, 690] on div "Test attribute updated successfully" at bounding box center [1192, 678] width 365 height 66
click at [1340, 673] on icon "Notifications (F8)" at bounding box center [1342, 678] width 15 height 15
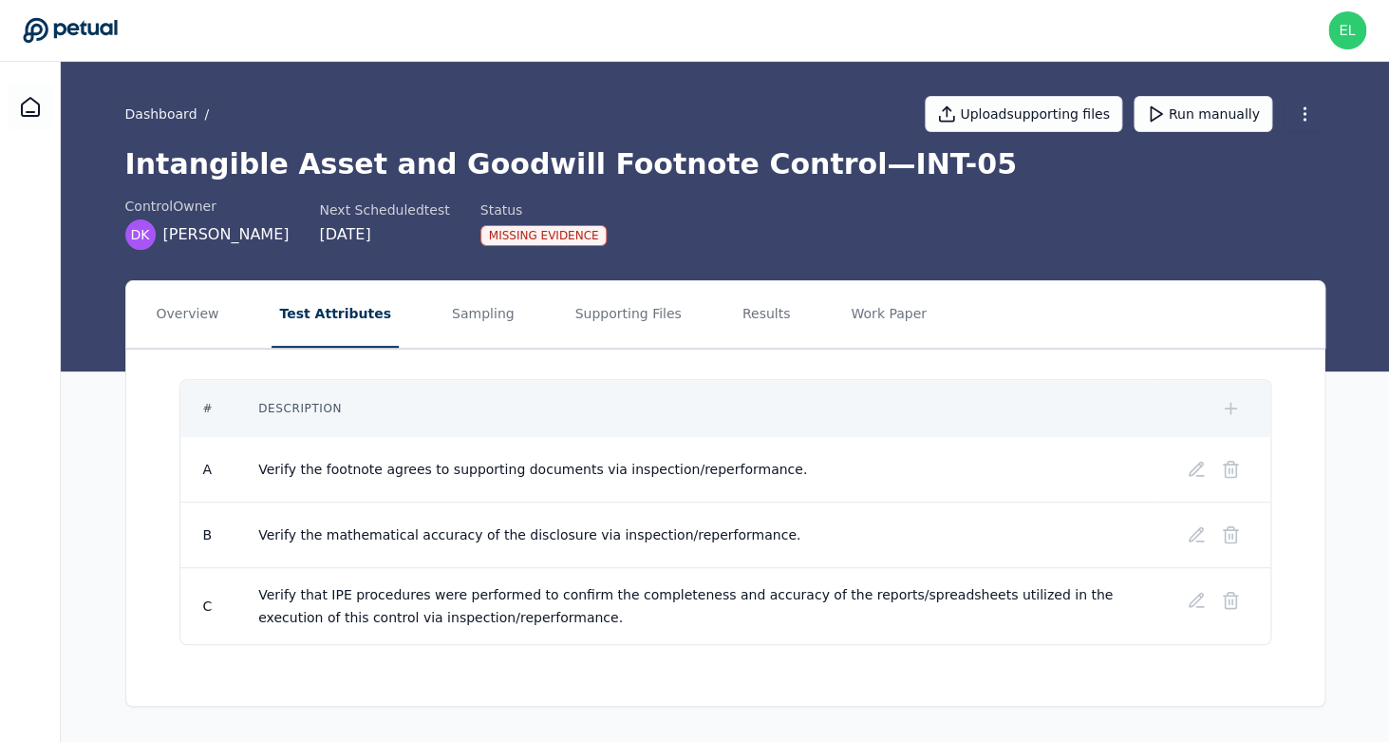
click at [1234, 412] on icon at bounding box center [1230, 408] width 19 height 19
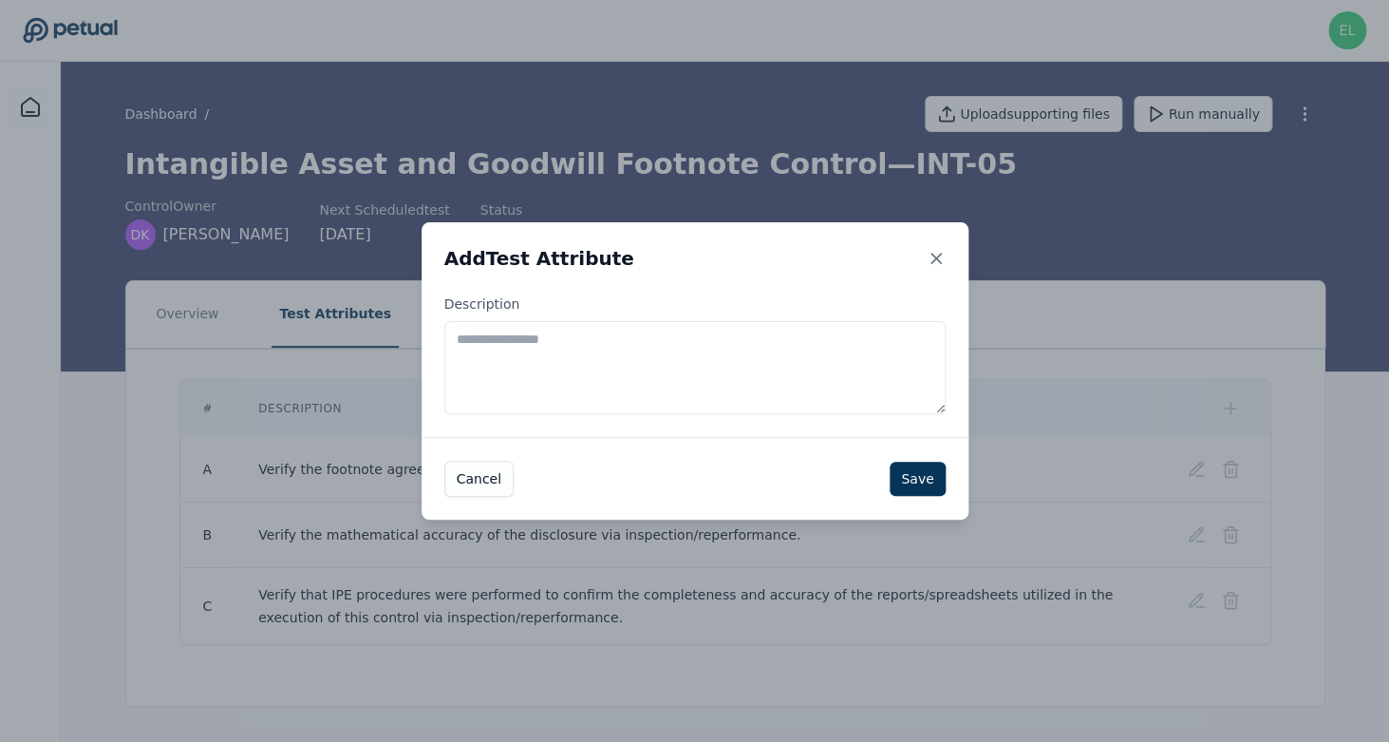
click at [751, 387] on textarea "Description" at bounding box center [694, 367] width 501 height 93
paste textarea "**********"
type textarea "**********"
click at [914, 481] on button "Save" at bounding box center [917, 479] width 55 height 34
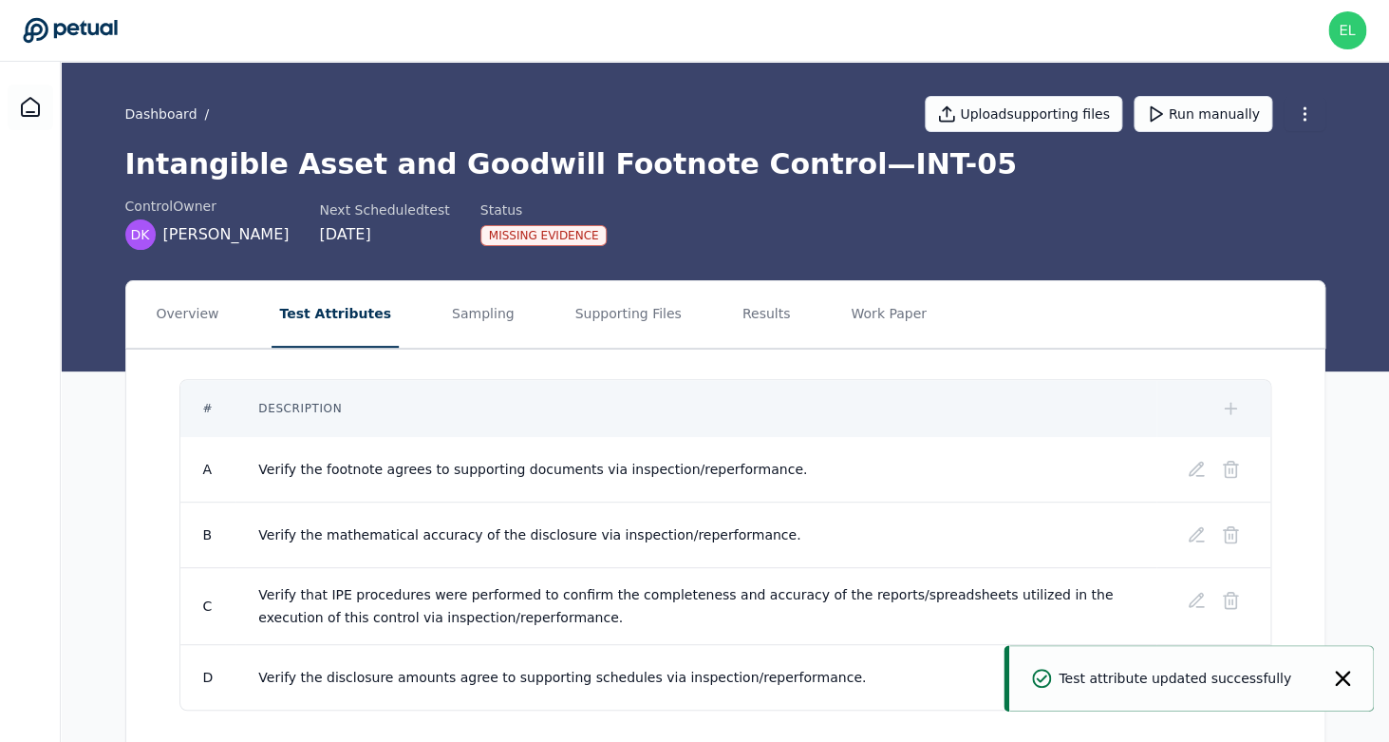
click at [1339, 683] on icon "Notifications (F8)" at bounding box center [1342, 678] width 15 height 15
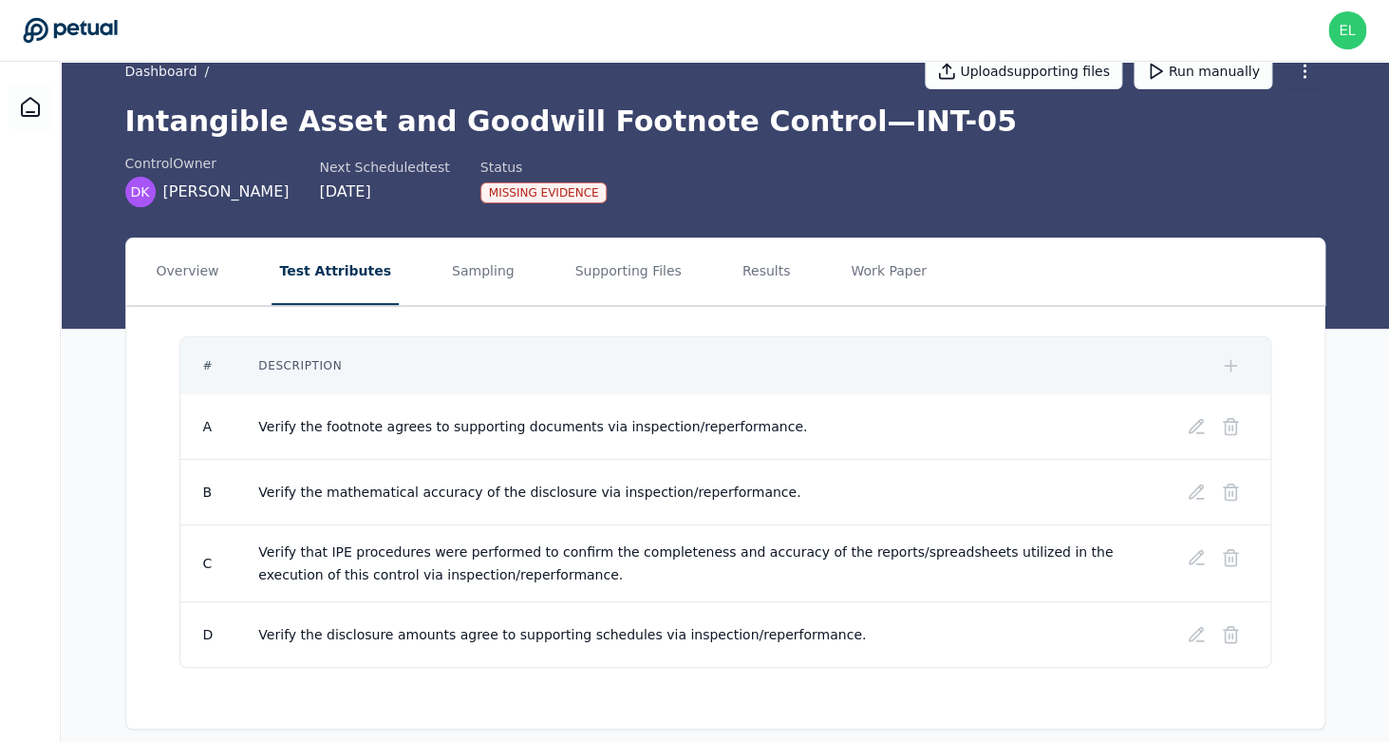
scroll to position [61, 0]
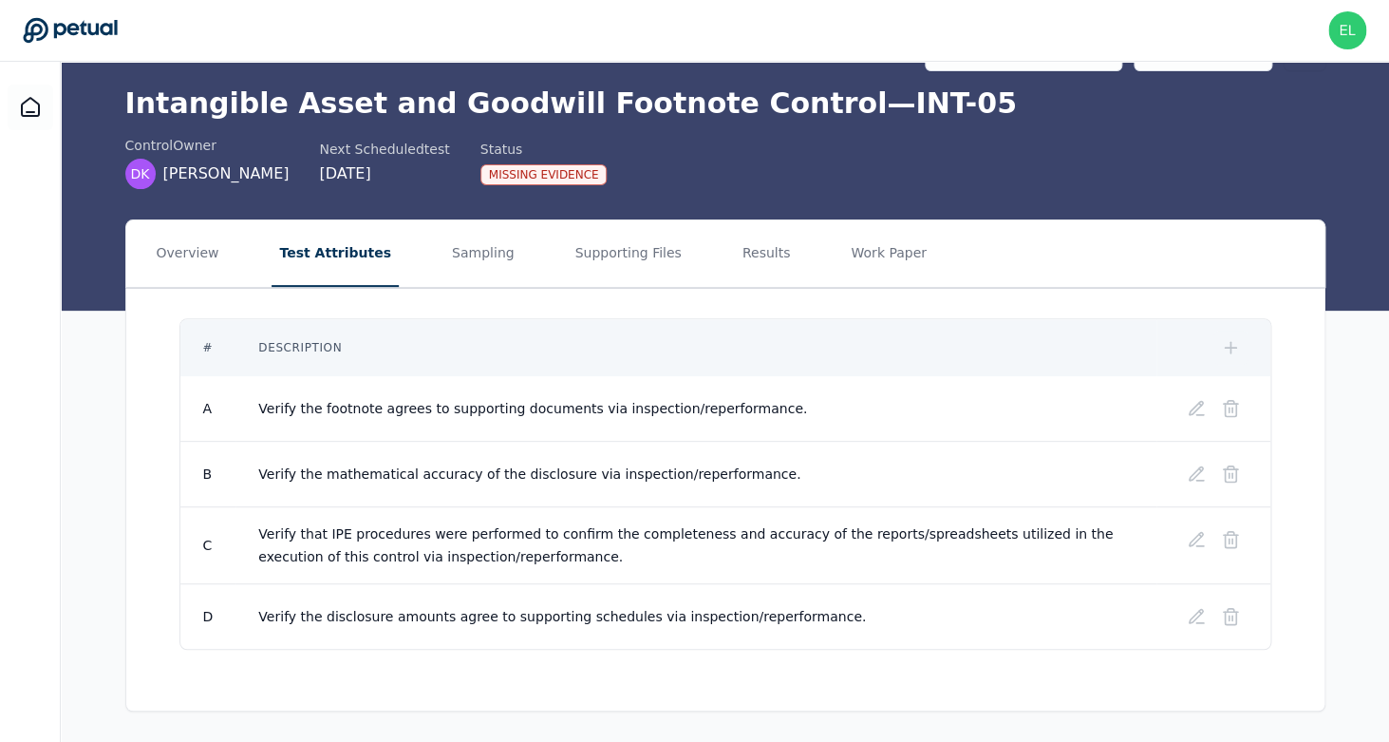
click at [1227, 350] on icon at bounding box center [1230, 347] width 19 height 19
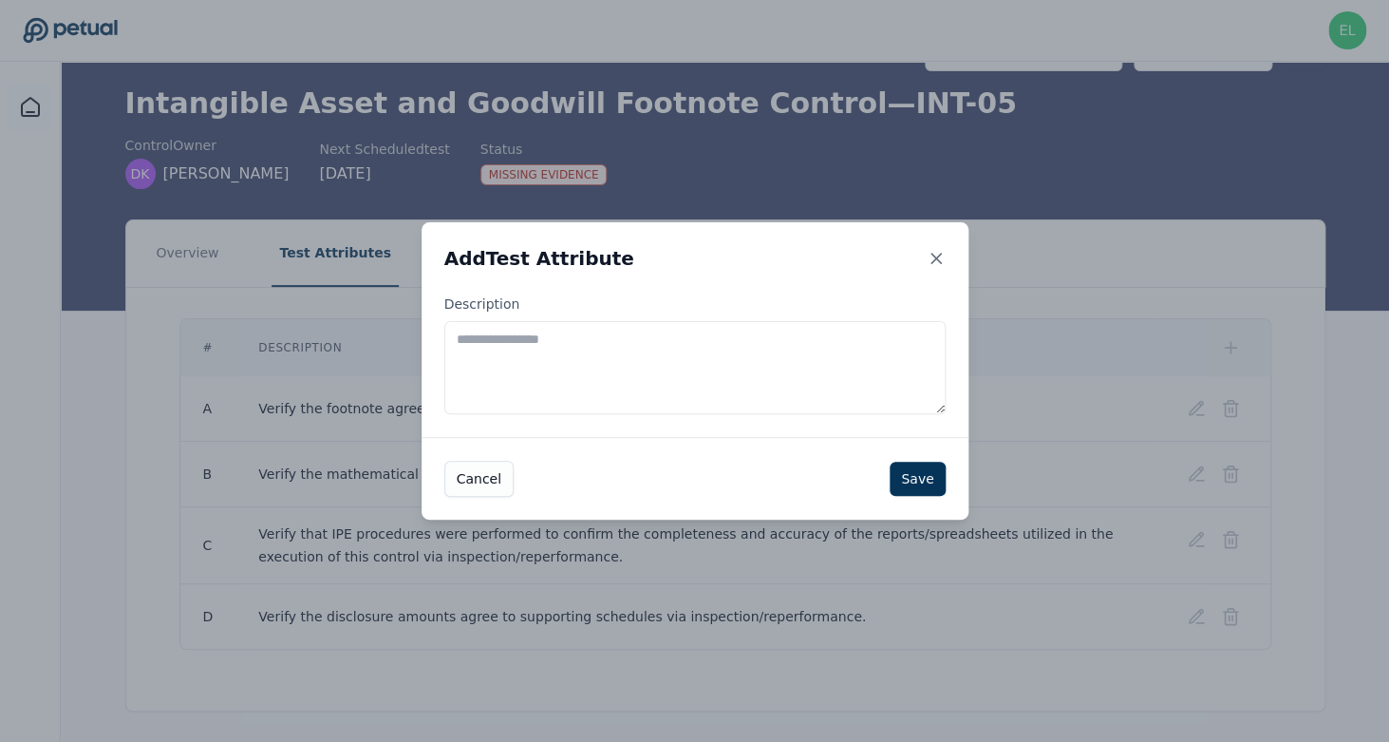
click at [670, 356] on textarea "Description" at bounding box center [694, 367] width 501 height 93
paste textarea "**********"
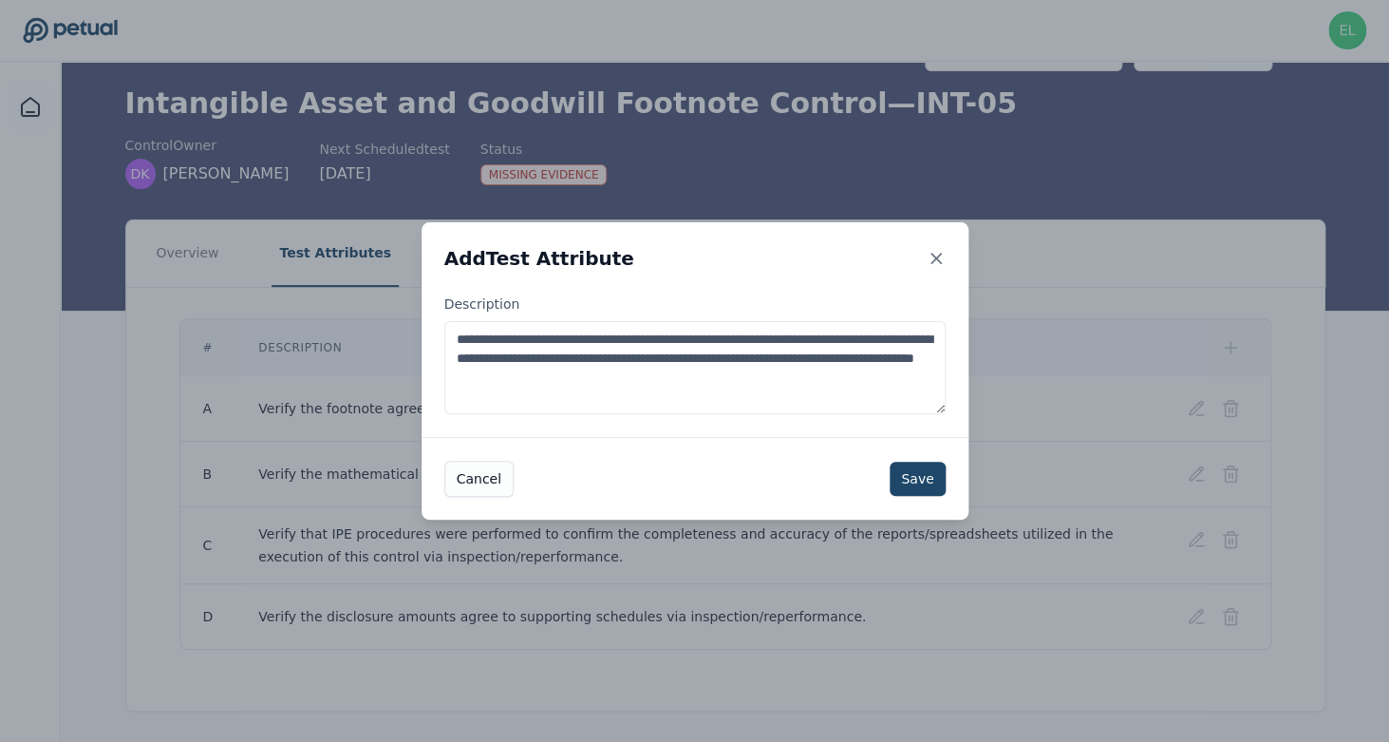
type textarea "**********"
click at [919, 475] on button "Save" at bounding box center [917, 479] width 55 height 34
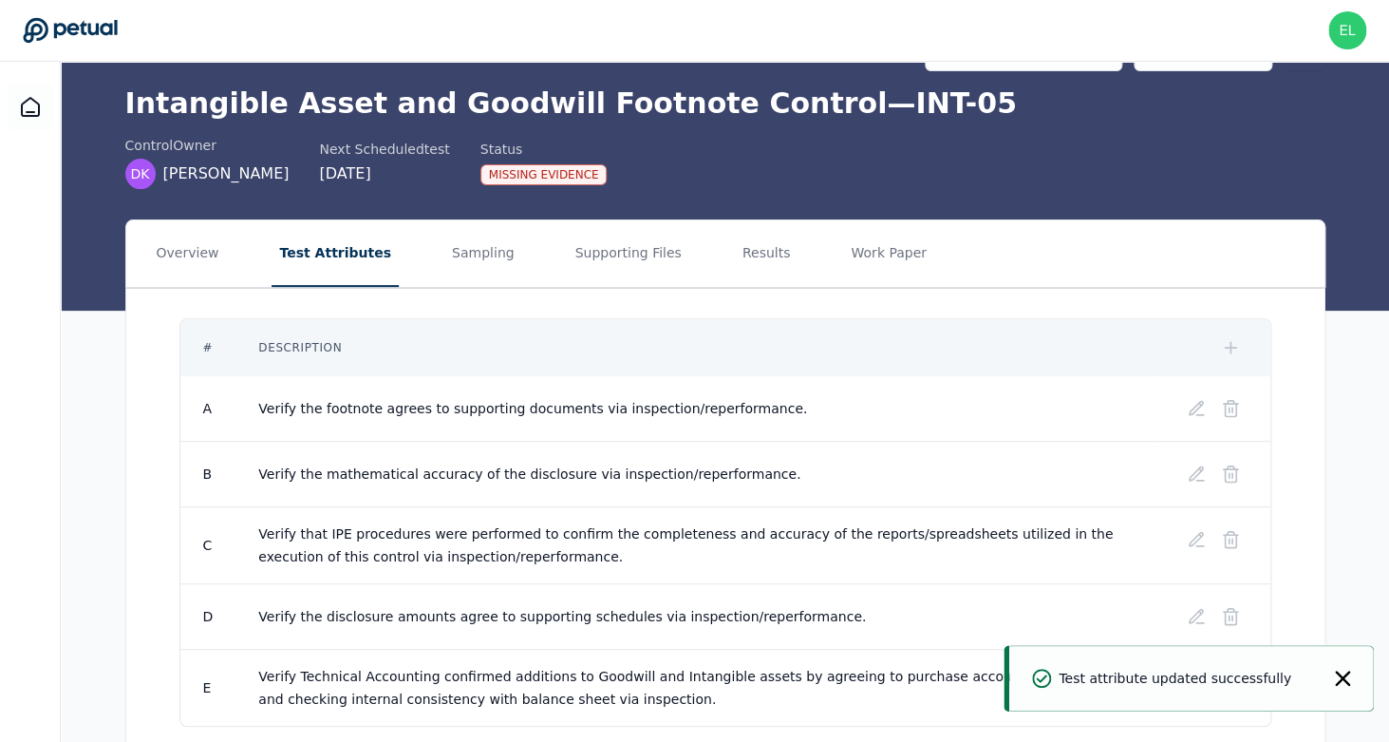
click at [1361, 674] on div "Test attribute updated successfully" at bounding box center [1192, 678] width 365 height 66
click at [1346, 693] on div "Test attribute updated successfully" at bounding box center [1192, 678] width 365 height 66
click at [1346, 676] on icon "Notifications (F8)" at bounding box center [1342, 678] width 15 height 15
click at [1245, 347] on button at bounding box center [1231, 348] width 34 height 34
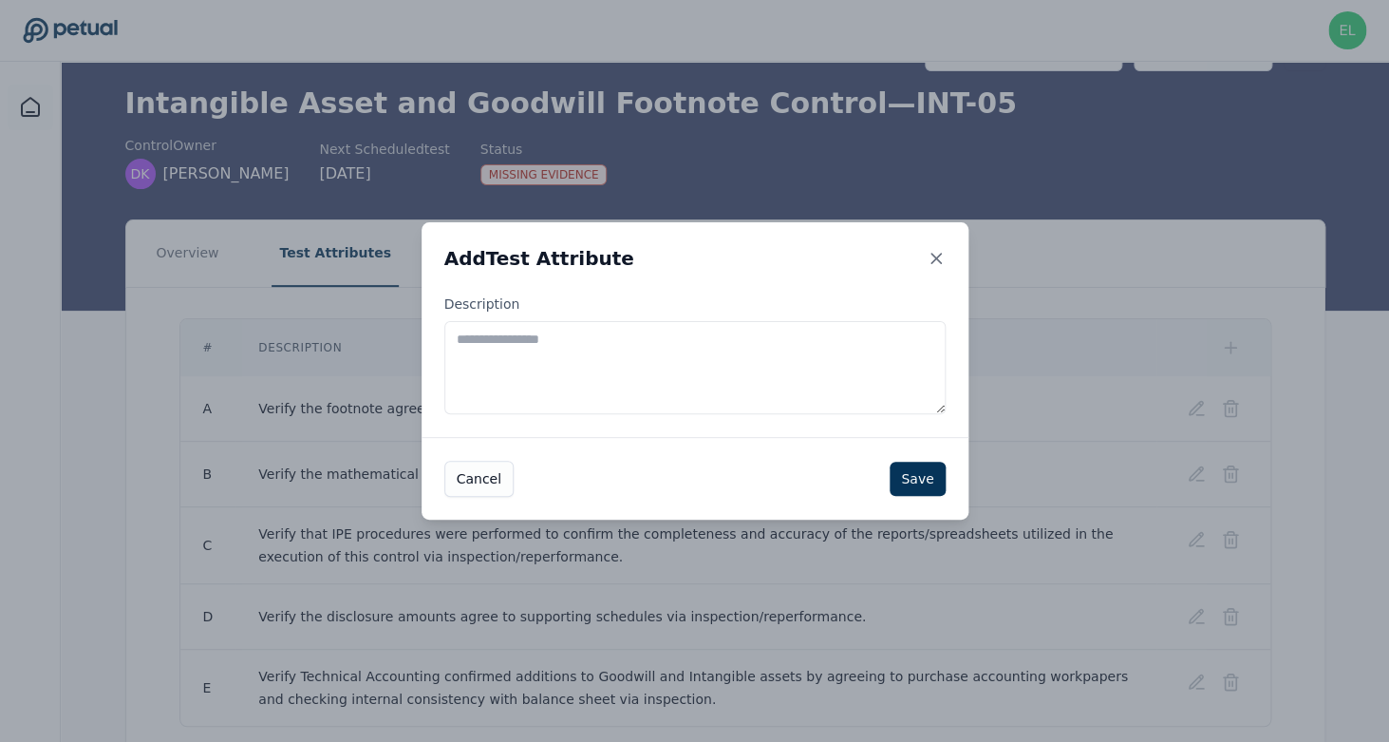
click at [816, 390] on textarea "Description" at bounding box center [694, 367] width 501 height 93
paste textarea "**********"
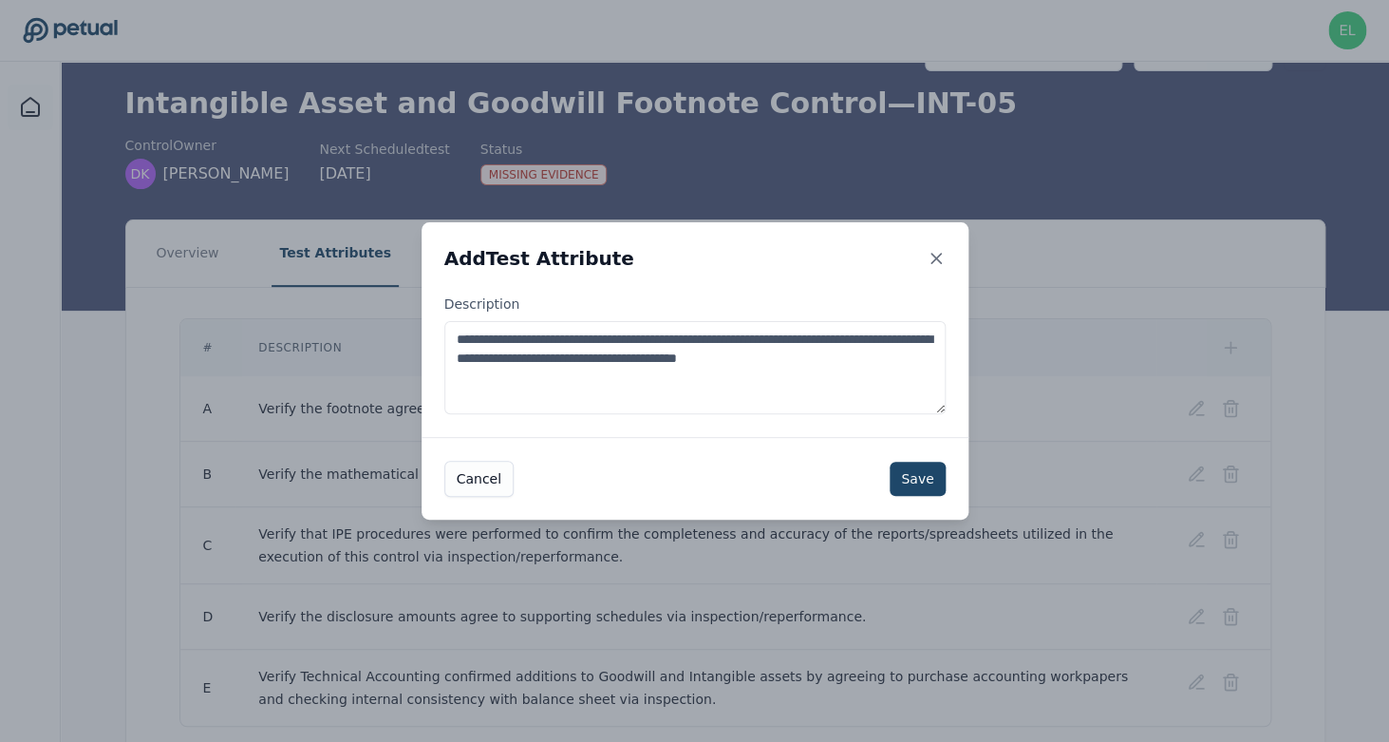
type textarea "**********"
click at [924, 482] on button "Save" at bounding box center [917, 479] width 55 height 34
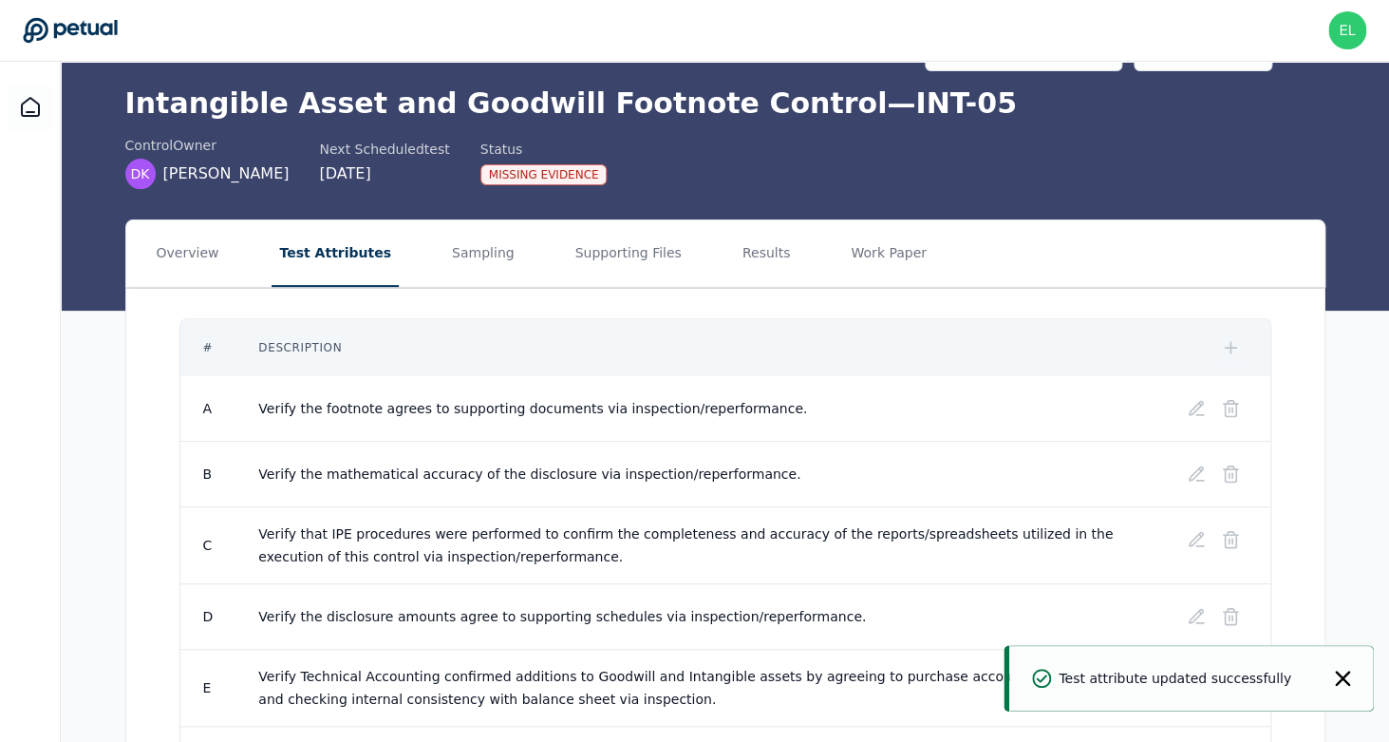
click at [1235, 345] on icon at bounding box center [1230, 347] width 19 height 19
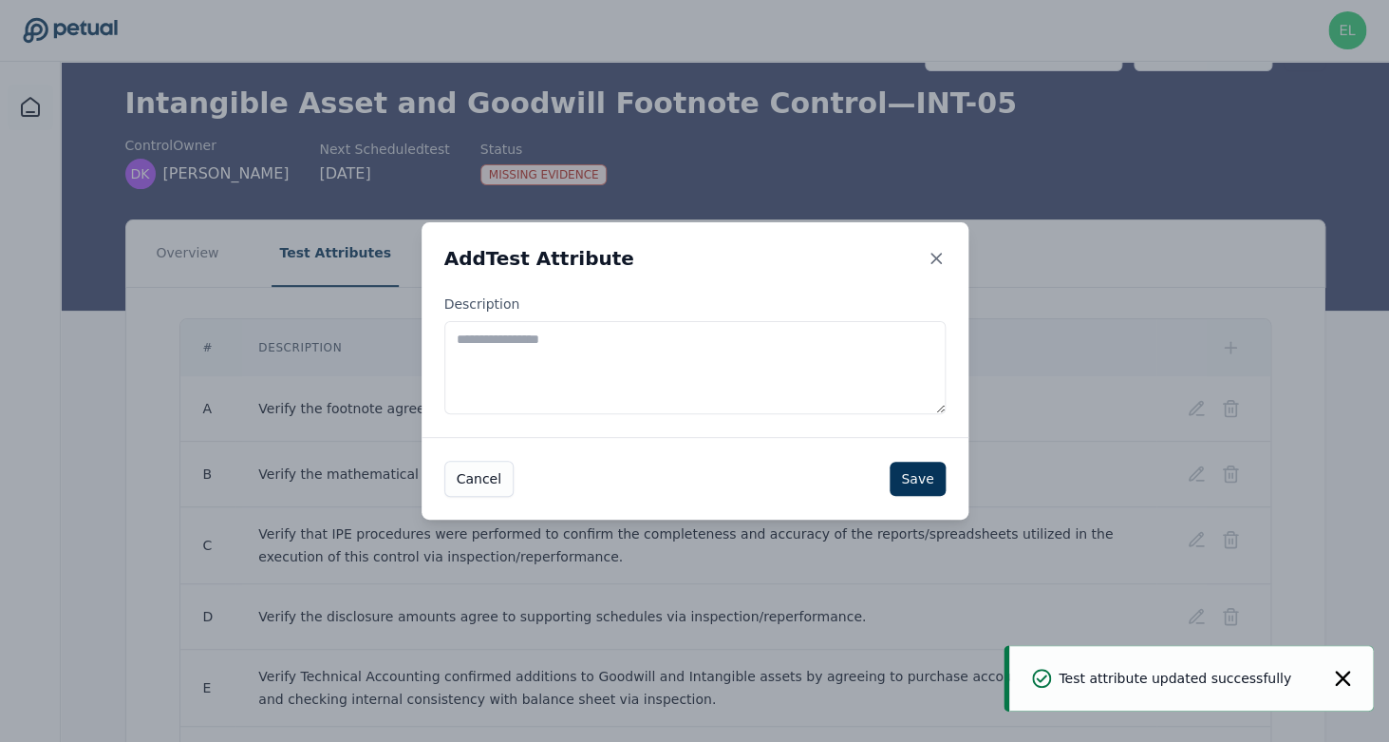
click at [701, 391] on textarea "Description" at bounding box center [694, 367] width 501 height 93
paste textarea "**********"
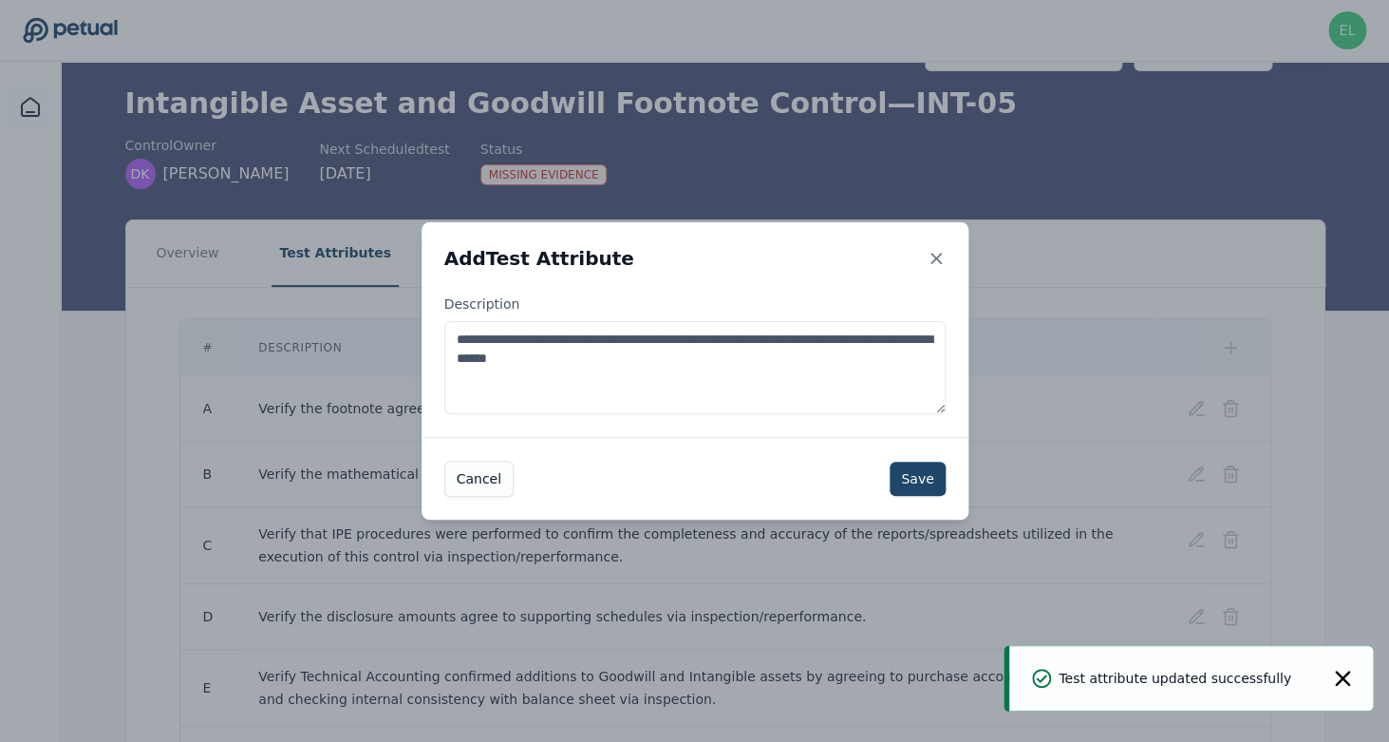
type textarea "**********"
click at [935, 482] on button "Save" at bounding box center [917, 479] width 55 height 34
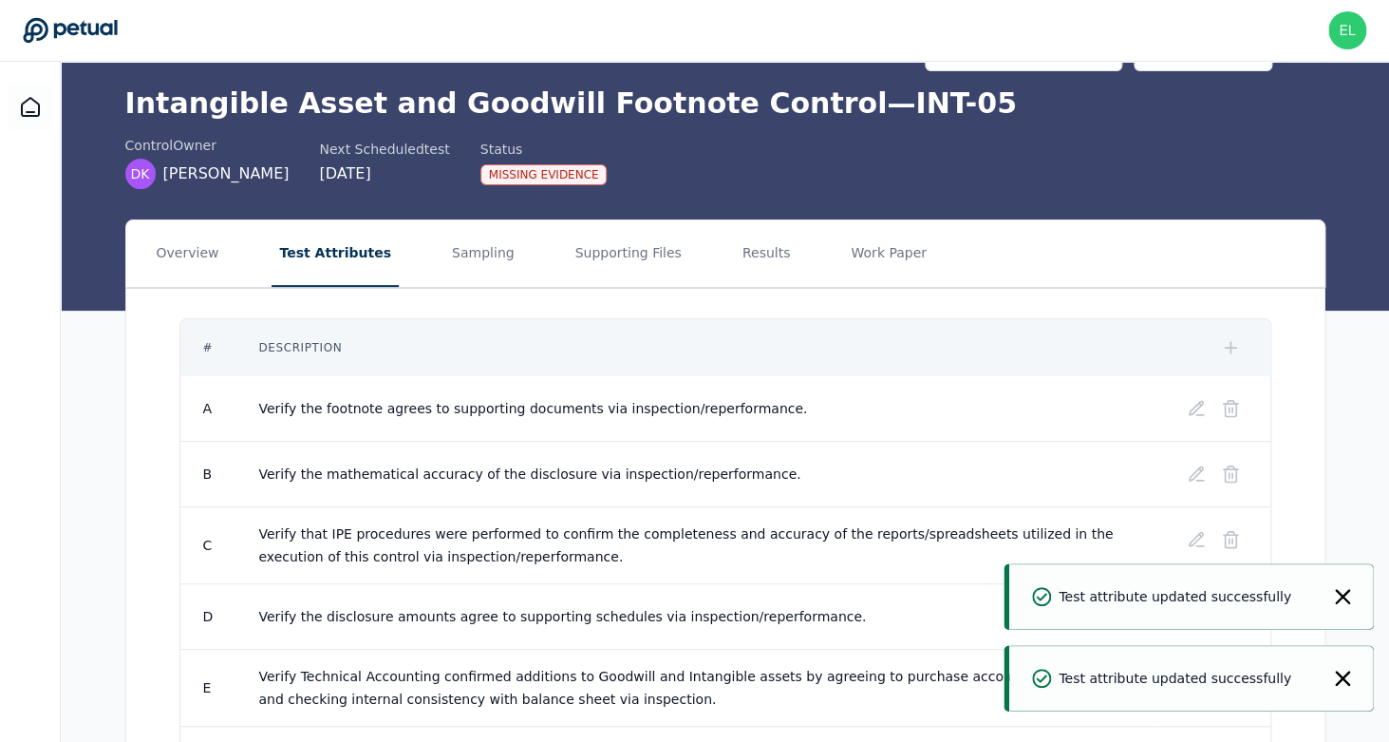
click at [1345, 598] on icon "Notifications (F8)" at bounding box center [1342, 596] width 15 height 15
click at [1346, 688] on div "Test attribute updated successfully" at bounding box center [1192, 678] width 365 height 66
click at [1346, 671] on icon "Notifications (F8)" at bounding box center [1342, 678] width 15 height 15
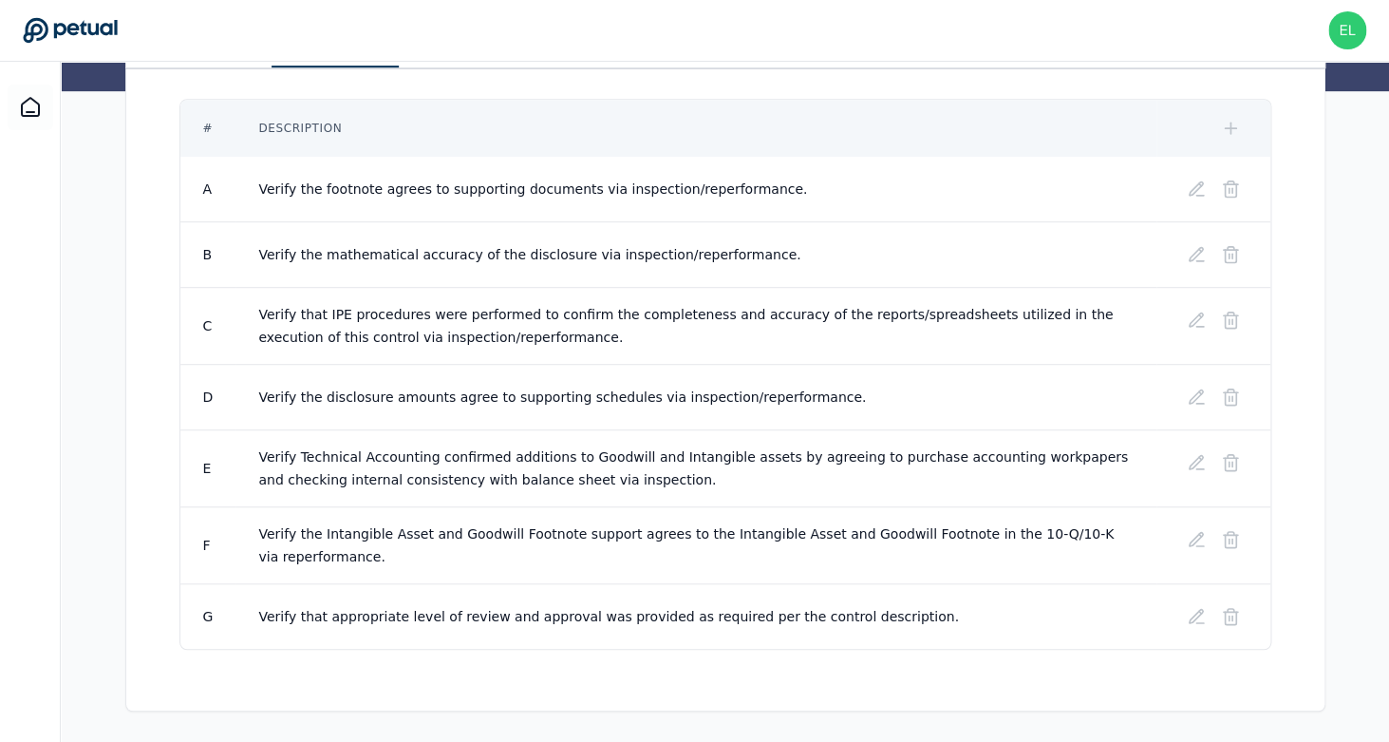
scroll to position [0, 0]
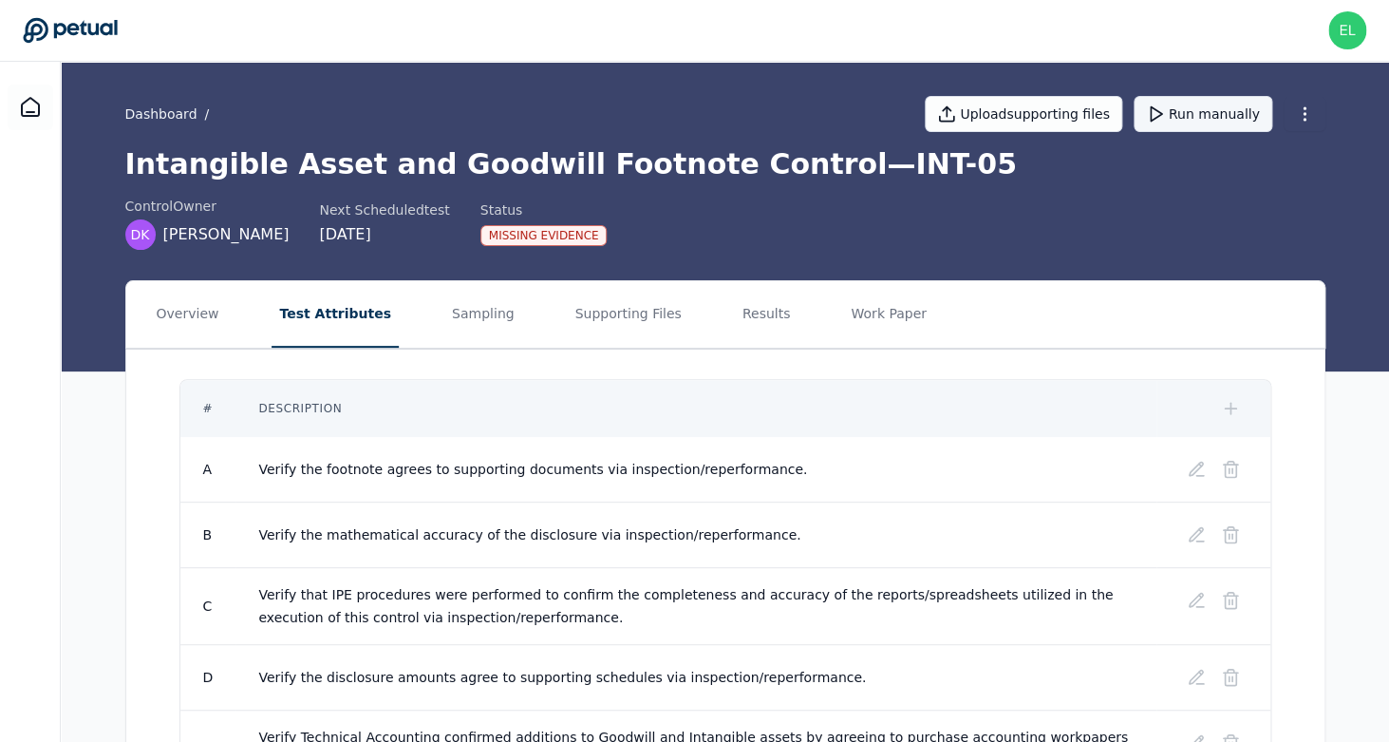
click at [1215, 124] on button "Run manually" at bounding box center [1203, 114] width 139 height 36
click at [444, 319] on button "Sampling" at bounding box center [483, 314] width 78 height 66
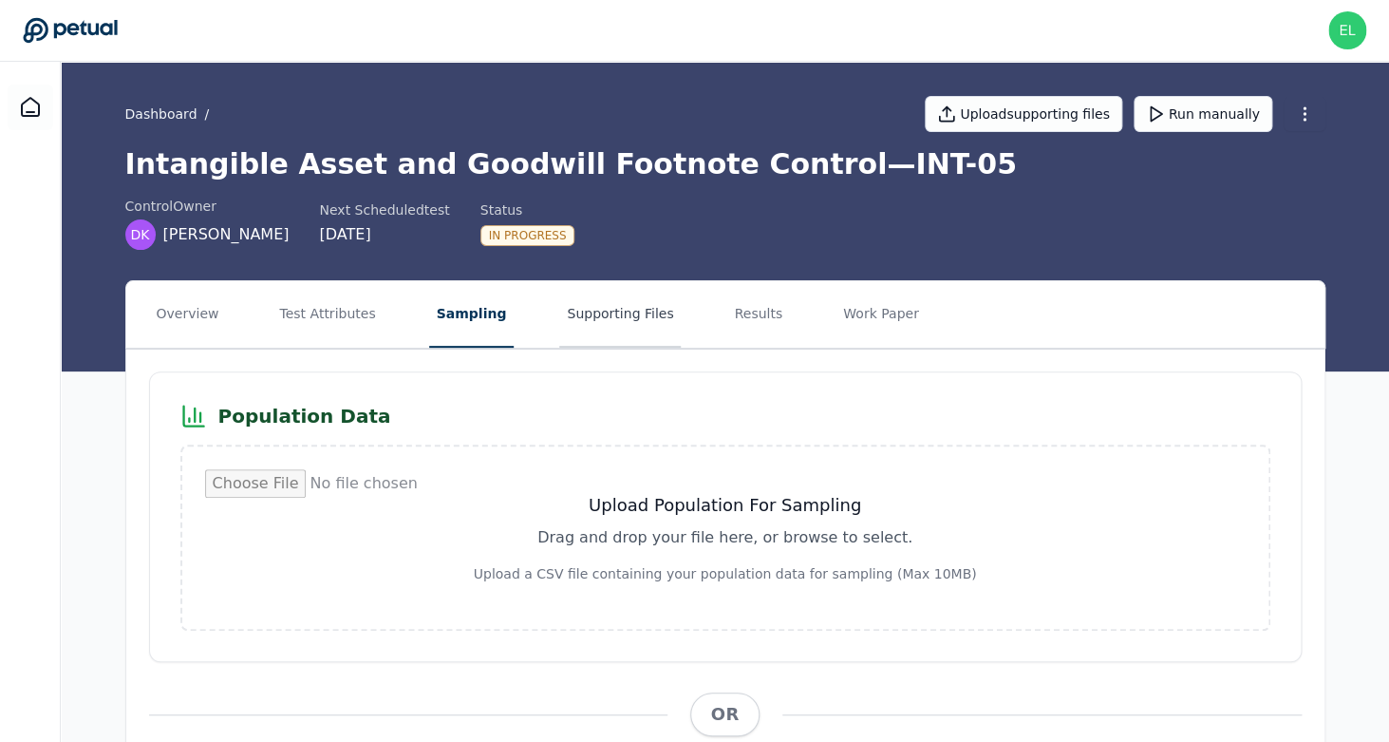
click at [581, 333] on button "Supporting Files" at bounding box center [620, 314] width 122 height 66
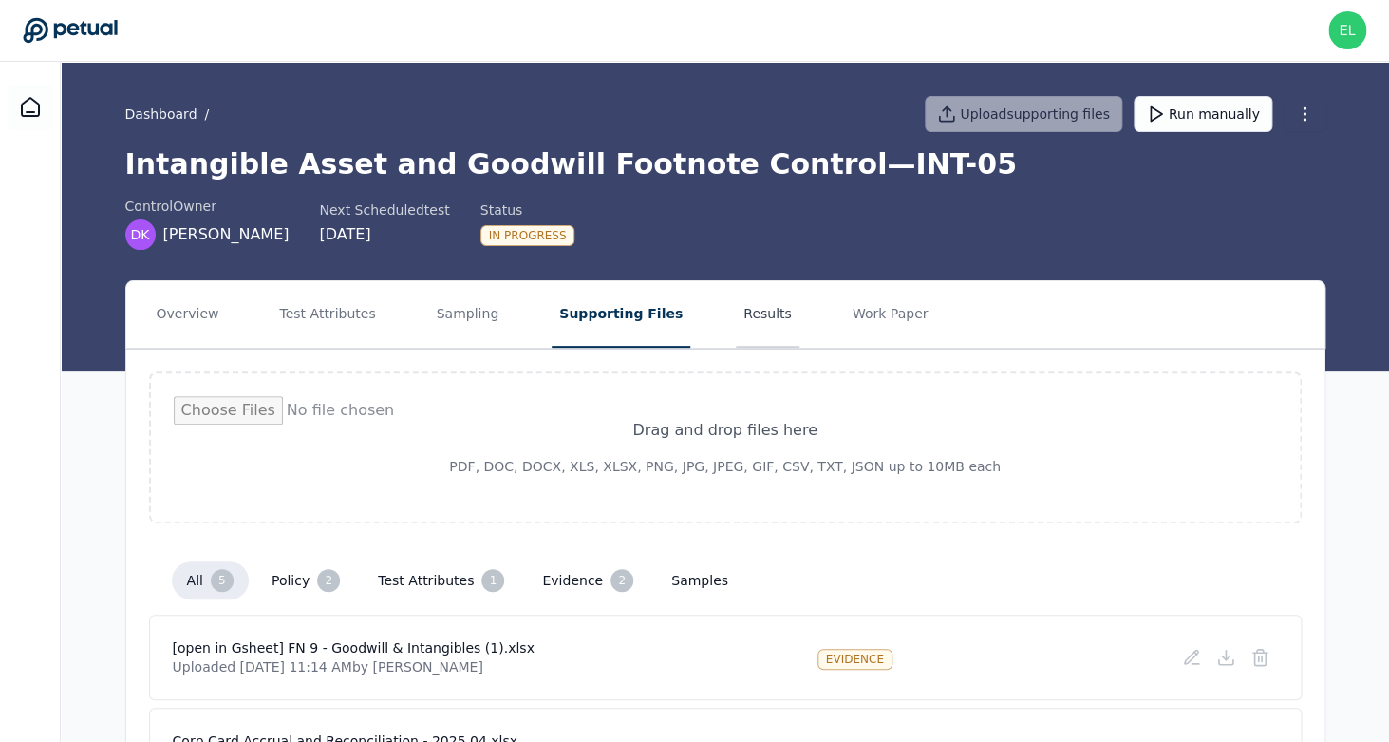
click at [737, 325] on button "Results" at bounding box center [768, 314] width 64 height 66
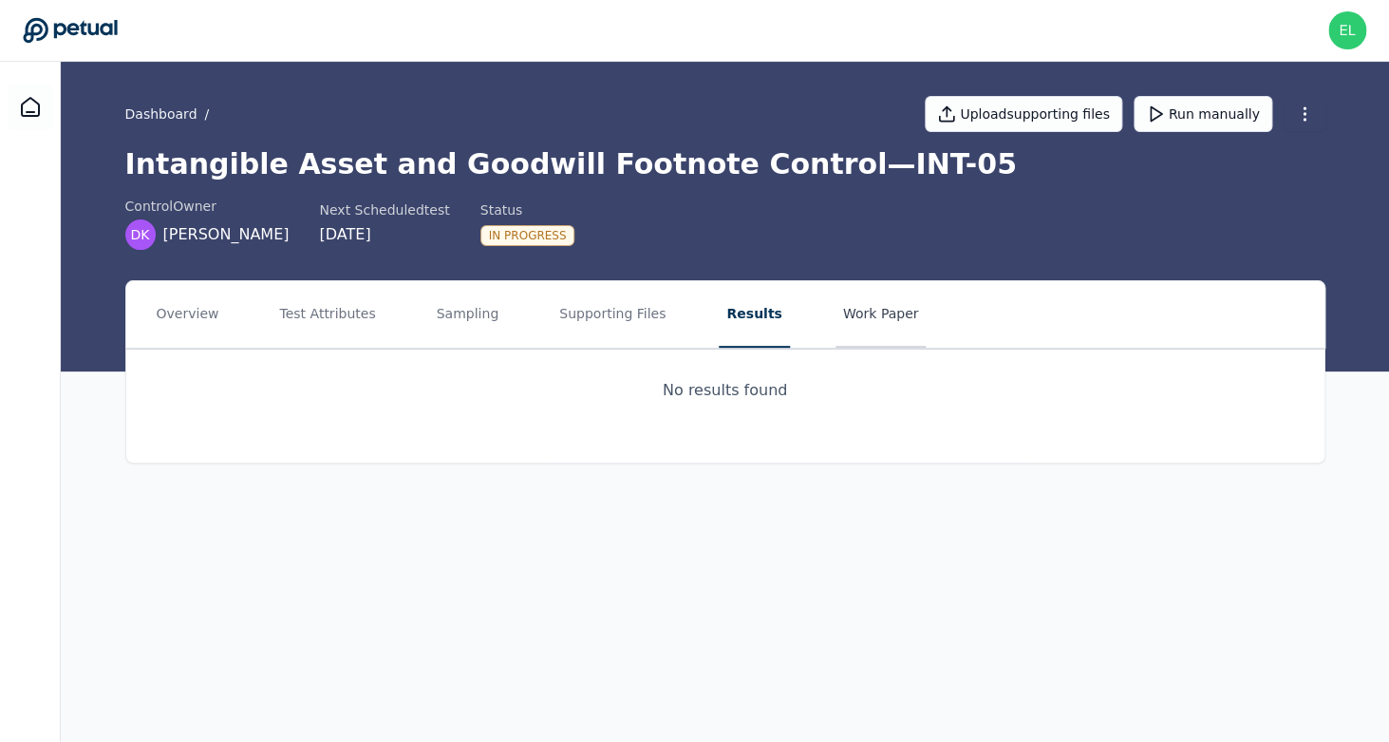
click at [873, 316] on button "Work Paper" at bounding box center [881, 314] width 91 height 66
click at [312, 299] on button "Test Attributes" at bounding box center [327, 314] width 111 height 66
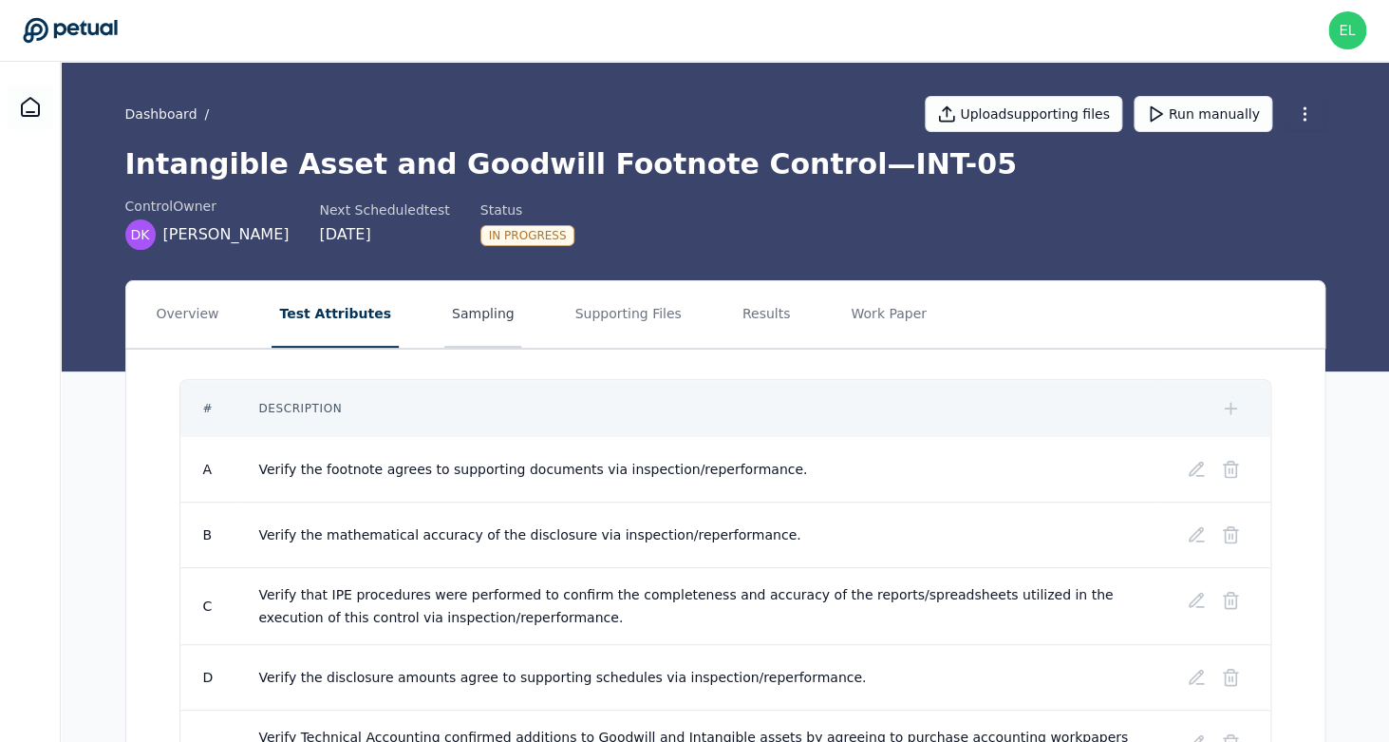
click at [450, 316] on button "Sampling" at bounding box center [483, 314] width 78 height 66
